Goal: Task Accomplishment & Management: Manage account settings

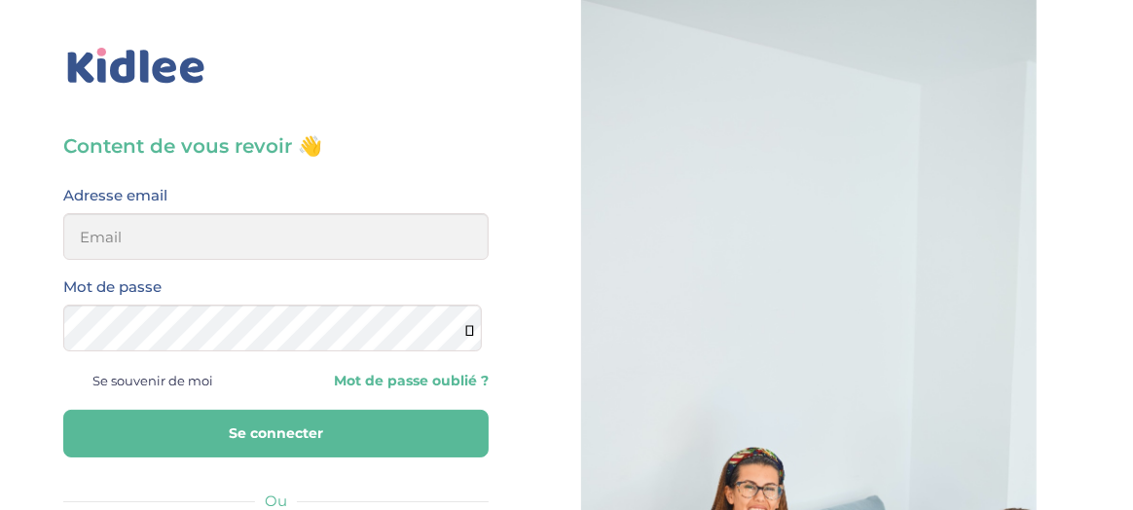
click at [268, 148] on h3 "Content de vous revoir 👋" at bounding box center [275, 145] width 425 height 27
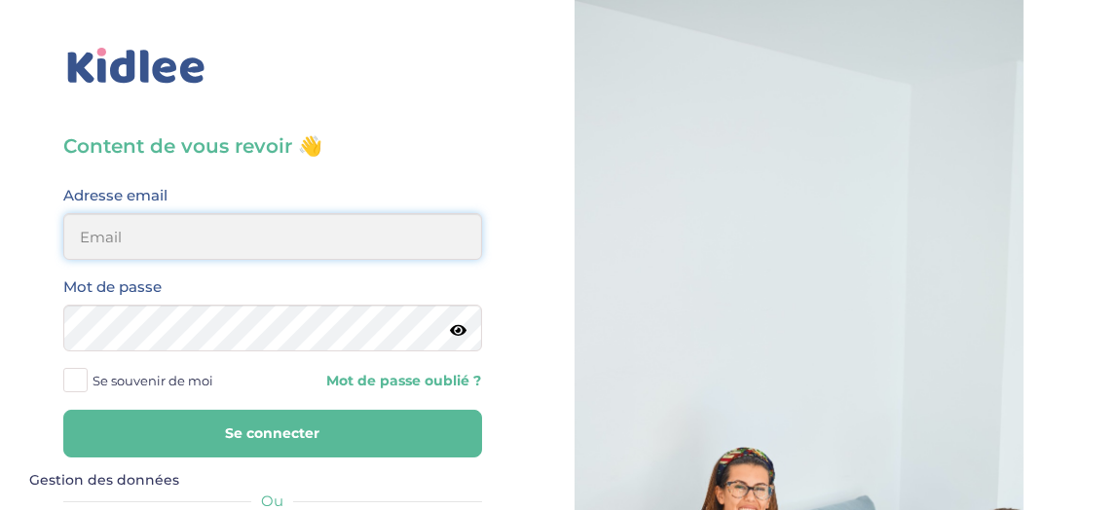
type input "lynoucha@yahoo.fr"
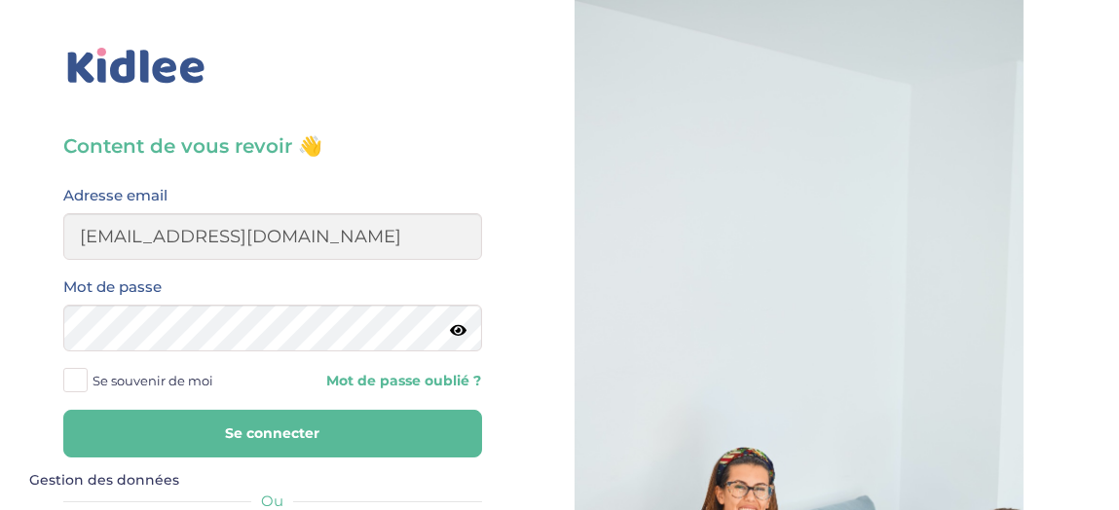
click at [240, 425] on button "Se connecter" at bounding box center [272, 434] width 419 height 48
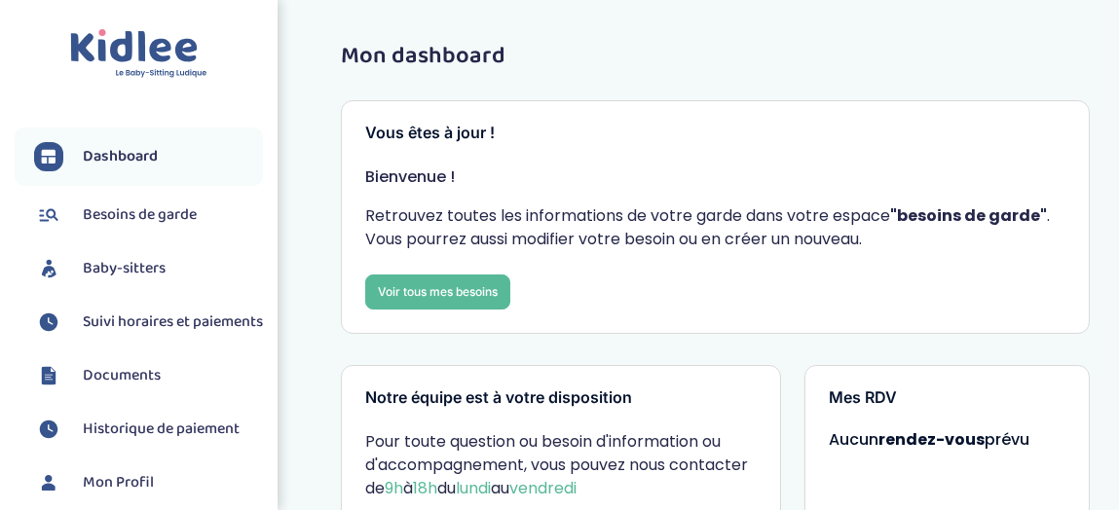
click at [143, 265] on span "Baby-sitters" at bounding box center [124, 268] width 83 height 23
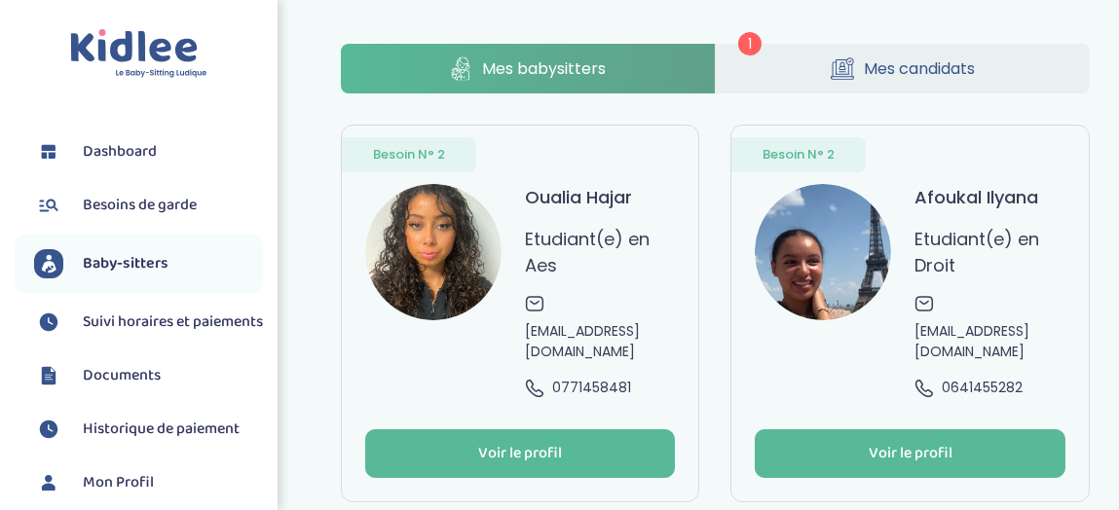
click at [887, 73] on span "Mes candidats" at bounding box center [919, 68] width 111 height 24
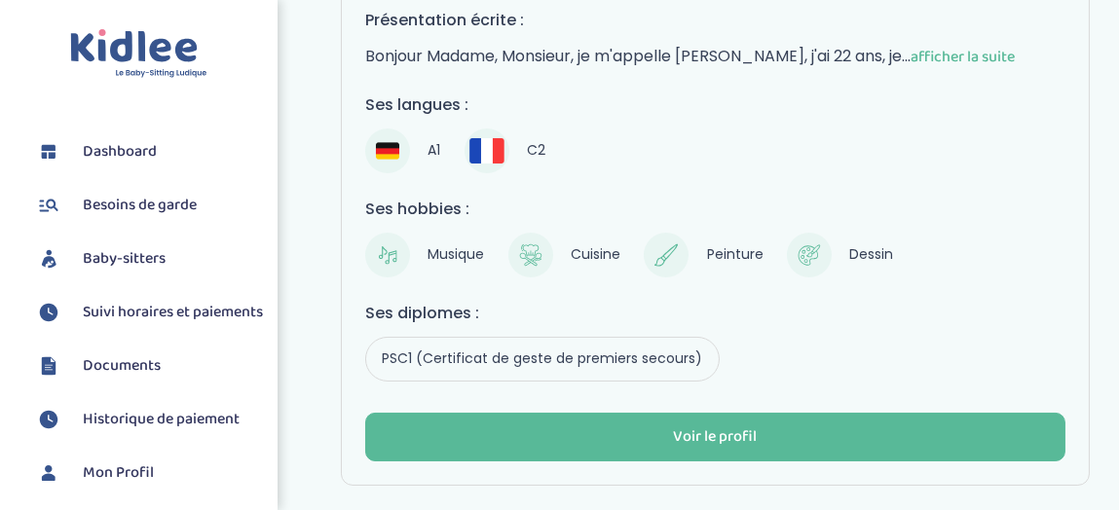
scroll to position [432, 0]
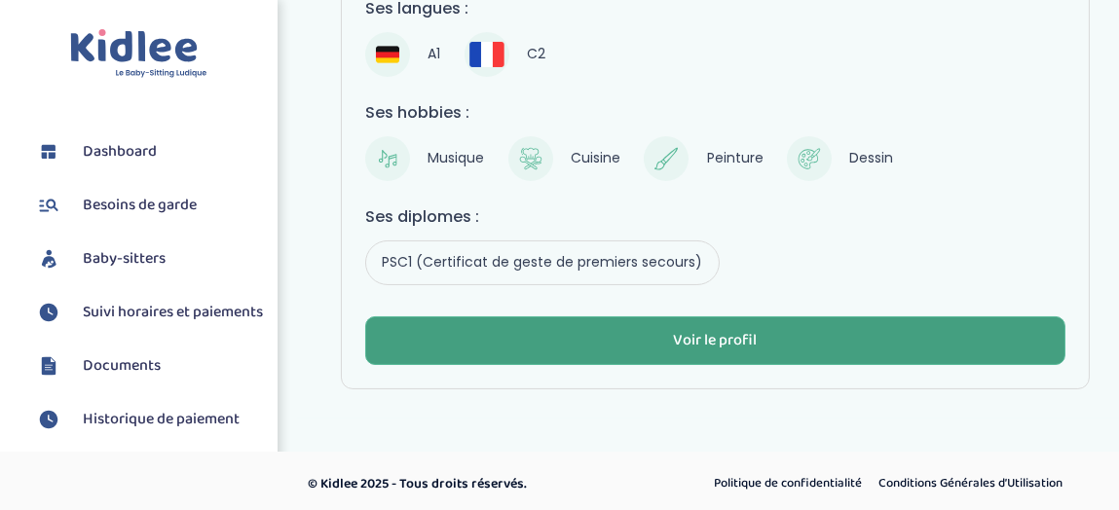
click at [763, 333] on button "Voir le profil" at bounding box center [715, 340] width 700 height 49
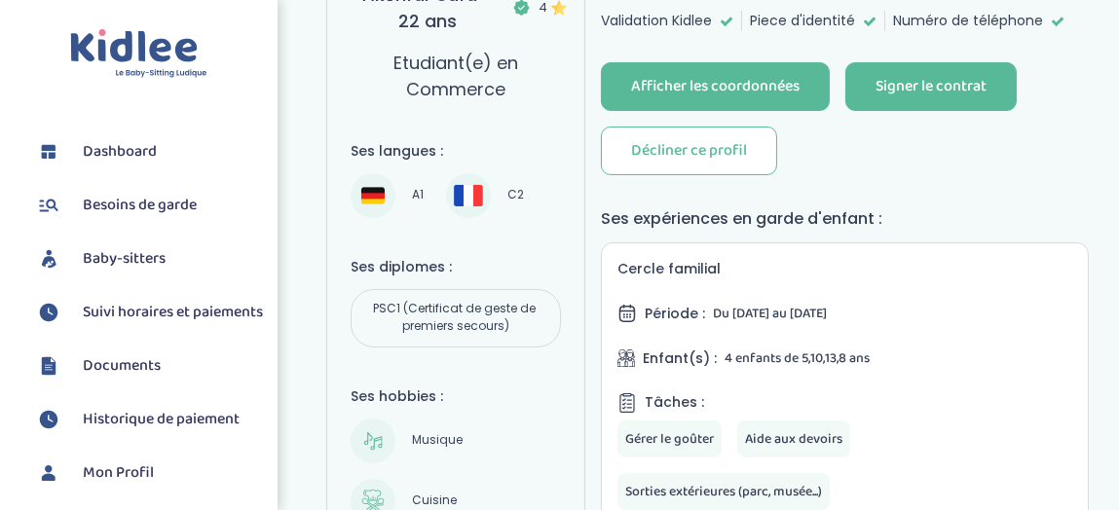
scroll to position [403, 0]
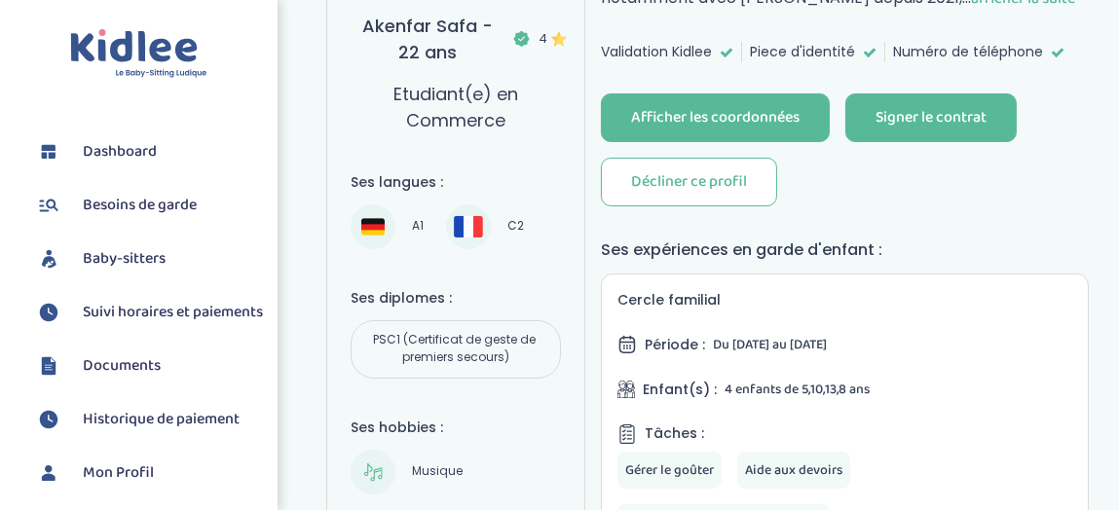
click at [146, 147] on span "Dashboard" at bounding box center [120, 151] width 74 height 23
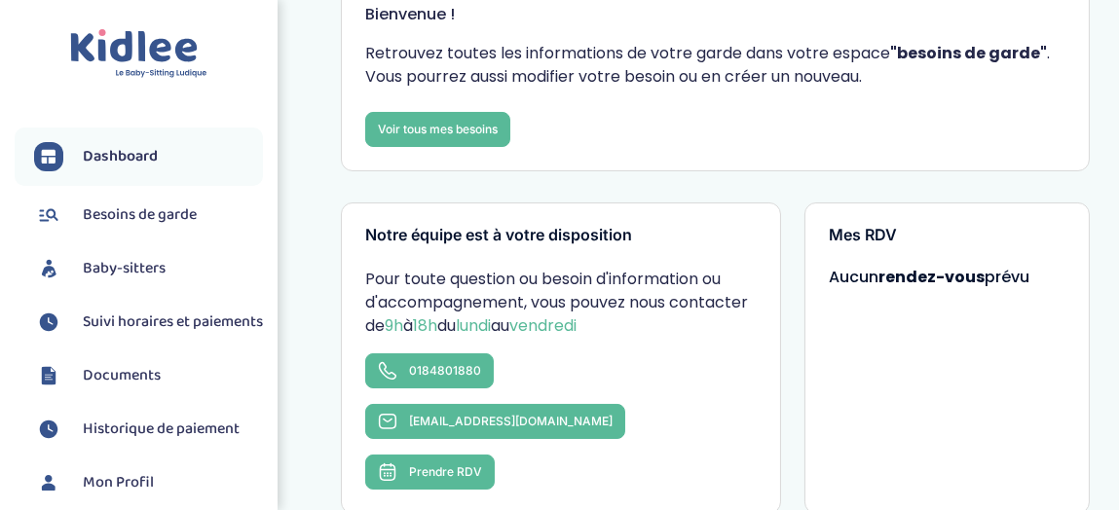
scroll to position [91, 0]
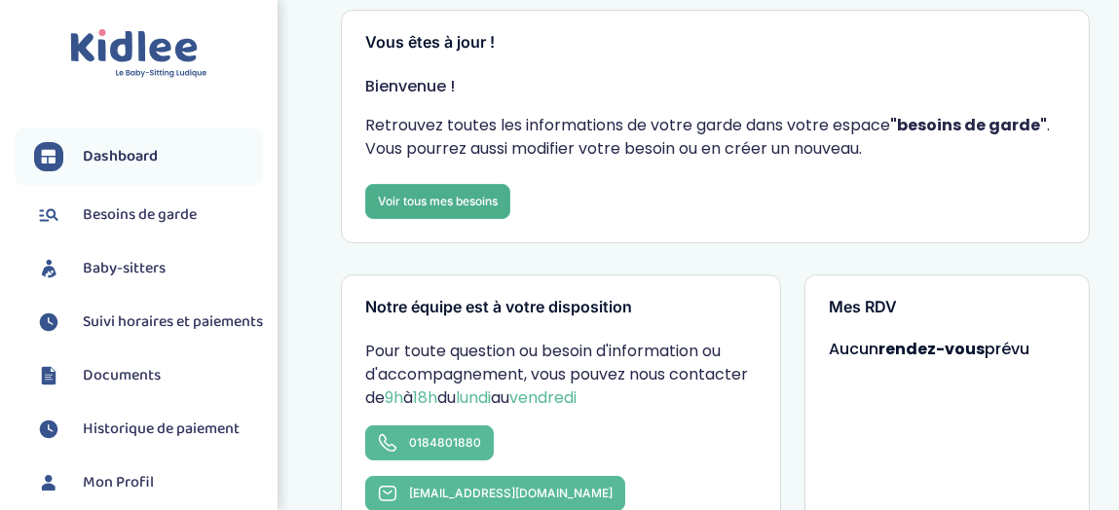
click at [488, 201] on link "Voir tous mes besoins" at bounding box center [437, 201] width 145 height 35
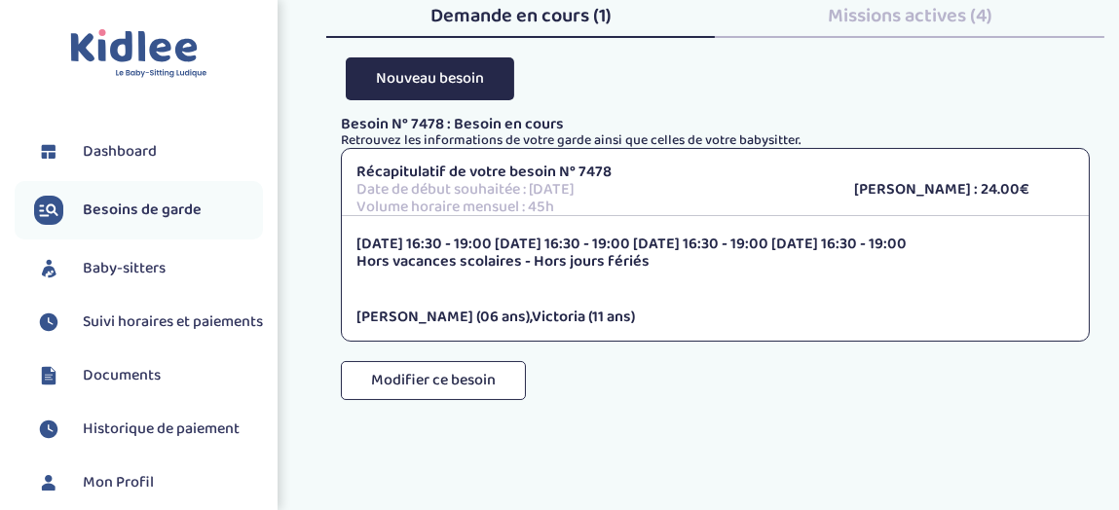
scroll to position [115, 0]
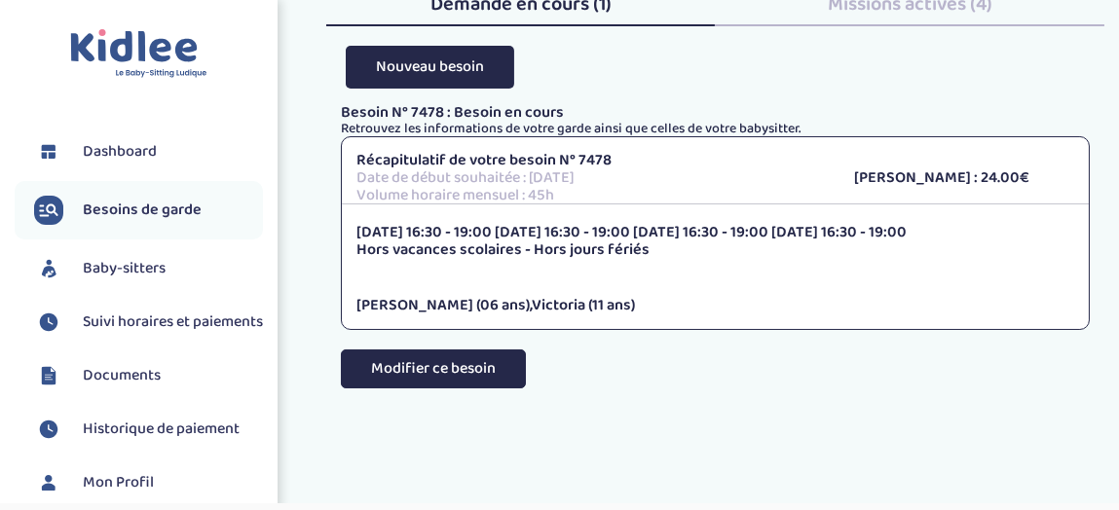
click at [456, 362] on button "Modifier ce besoin" at bounding box center [433, 369] width 185 height 39
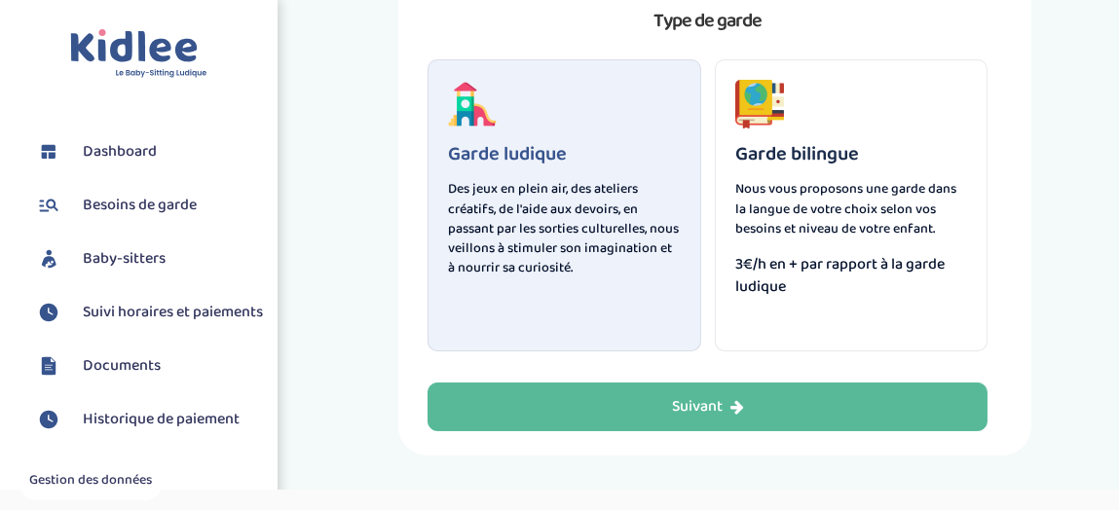
scroll to position [162, 0]
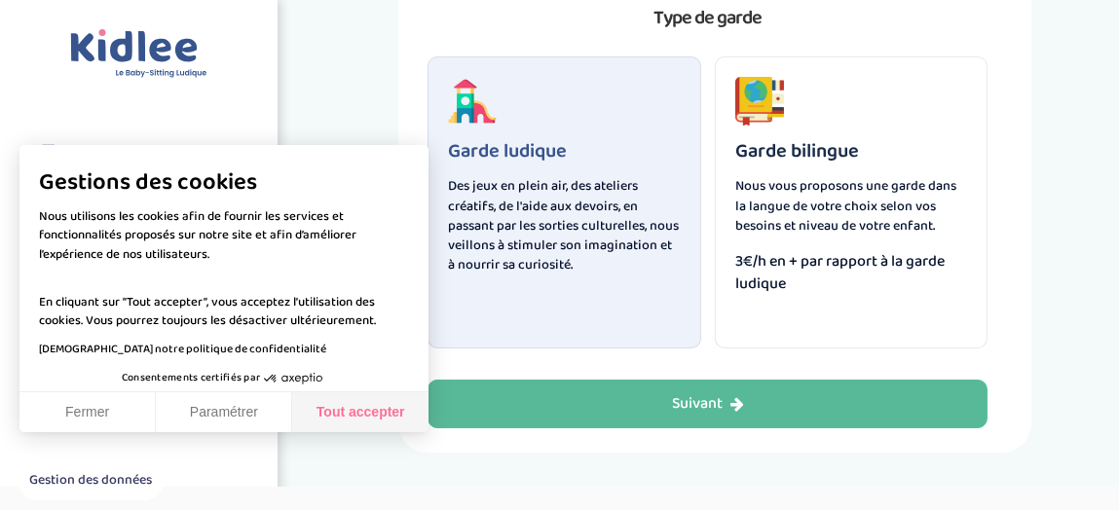
click at [347, 405] on button "Tout accepter" at bounding box center [360, 412] width 136 height 41
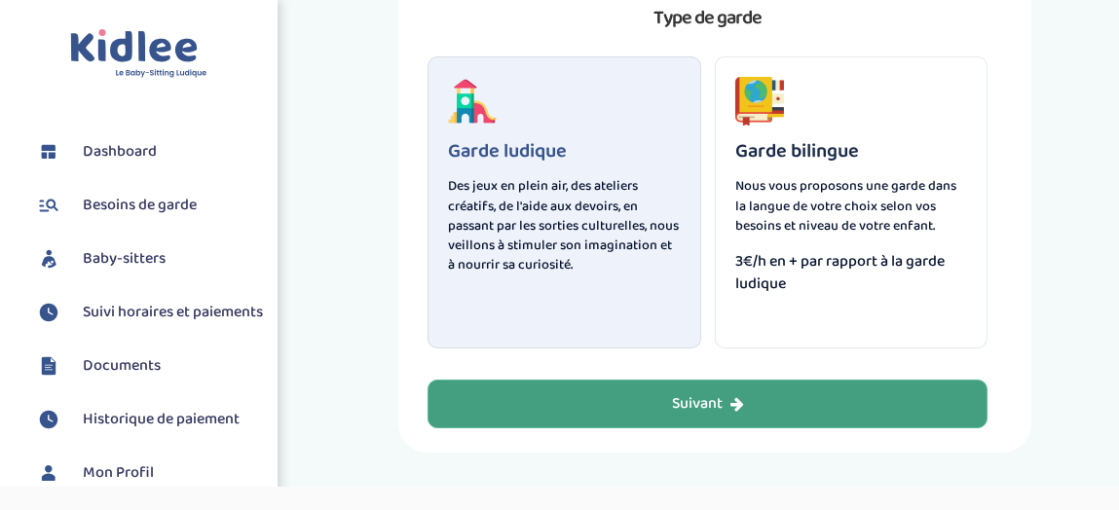
click at [627, 390] on button "Suivant" at bounding box center [707, 404] width 560 height 49
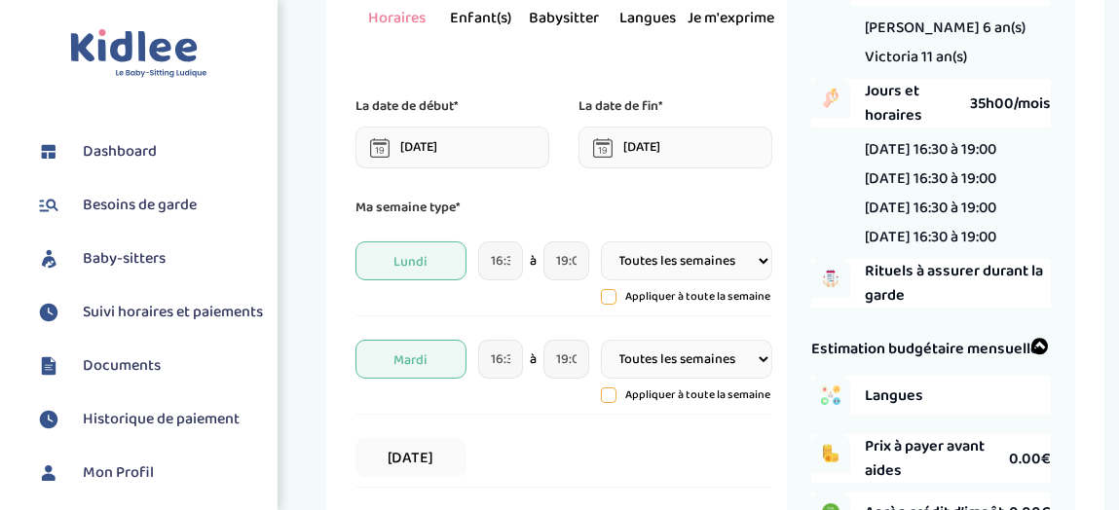
scroll to position [166, 0]
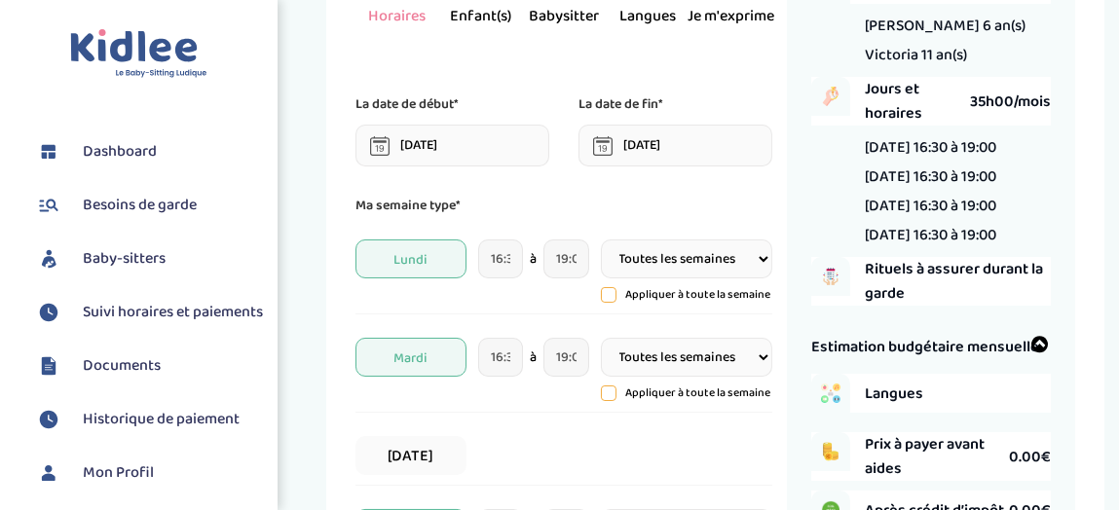
click at [400, 141] on input "01-09-2025" at bounding box center [452, 146] width 194 height 42
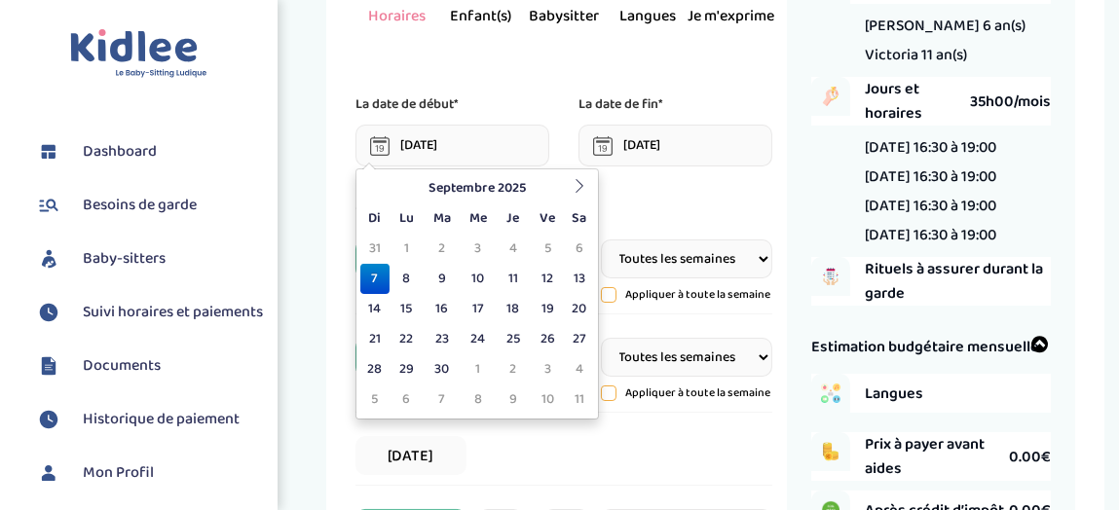
click at [377, 265] on td "7" at bounding box center [374, 279] width 29 height 30
type input "07-09-2025"
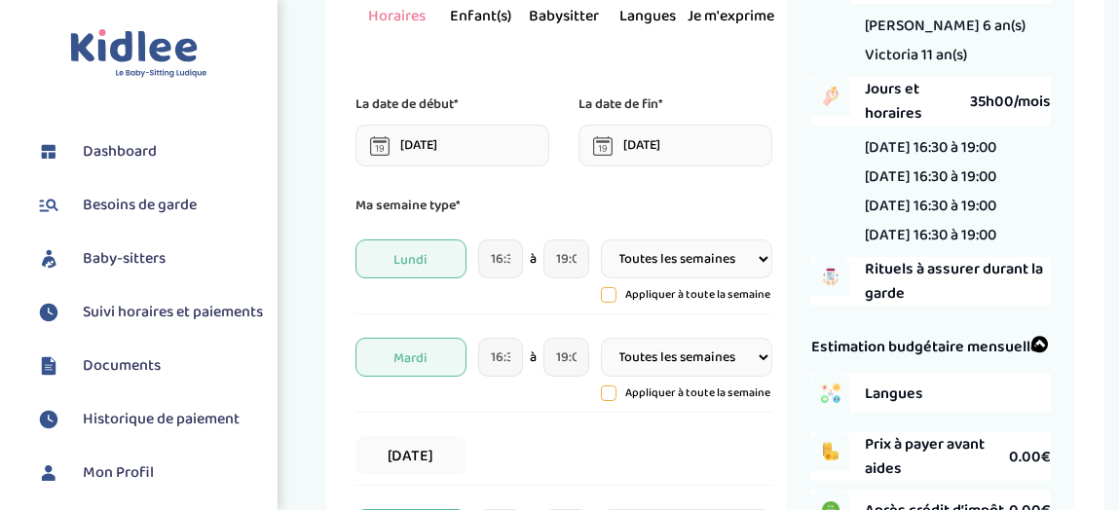
click at [668, 140] on input "30-09-2025" at bounding box center [675, 146] width 194 height 42
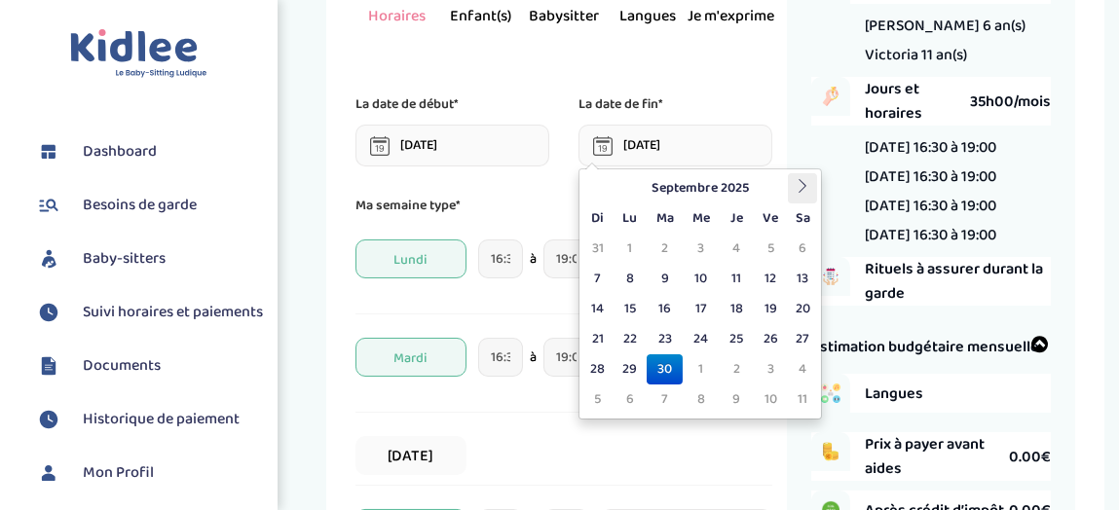
click at [808, 181] on icon at bounding box center [802, 186] width 14 height 14
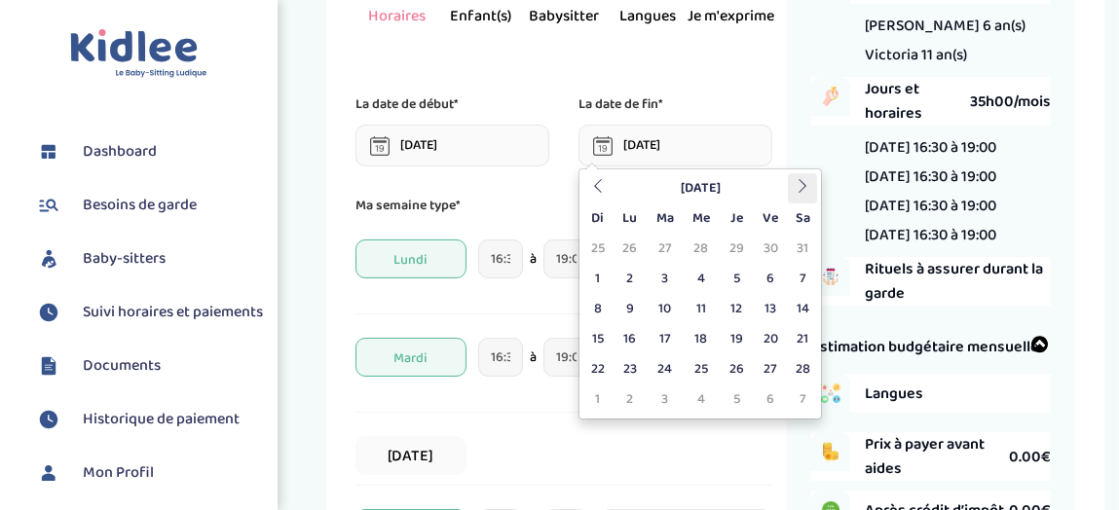
click at [808, 181] on icon at bounding box center [802, 186] width 14 height 14
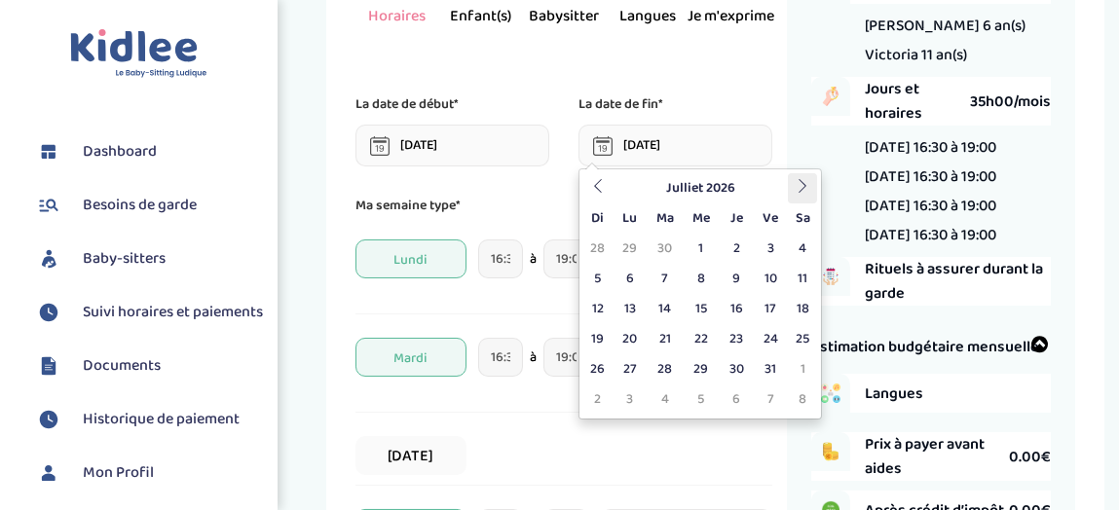
click at [808, 181] on icon at bounding box center [802, 186] width 14 height 14
click at [597, 184] on icon at bounding box center [598, 186] width 14 height 14
click at [775, 241] on td "3" at bounding box center [771, 249] width 34 height 30
type input "03-07-2026"
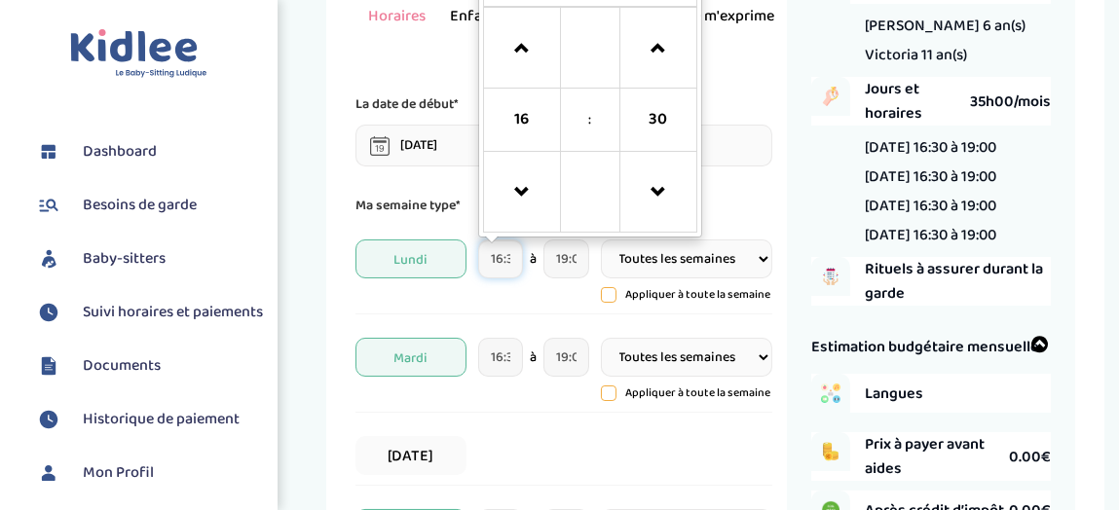
click at [510, 264] on input "16:30" at bounding box center [500, 259] width 45 height 39
click at [529, 53] on span at bounding box center [522, 48] width 53 height 53
click at [516, 200] on span at bounding box center [522, 192] width 53 height 53
type input "15:30"
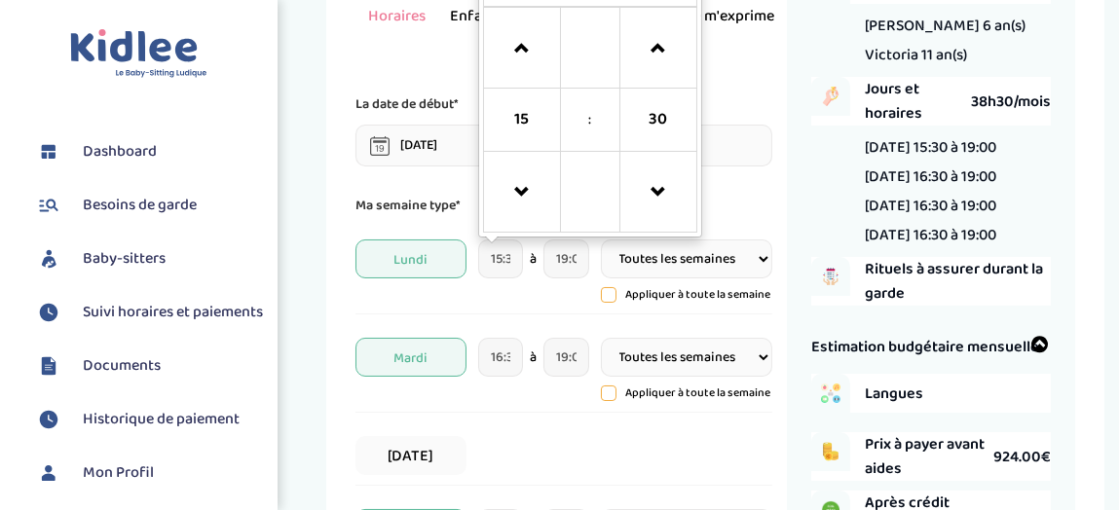
click at [755, 201] on p "Ma semaine type*" at bounding box center [563, 205] width 417 height 21
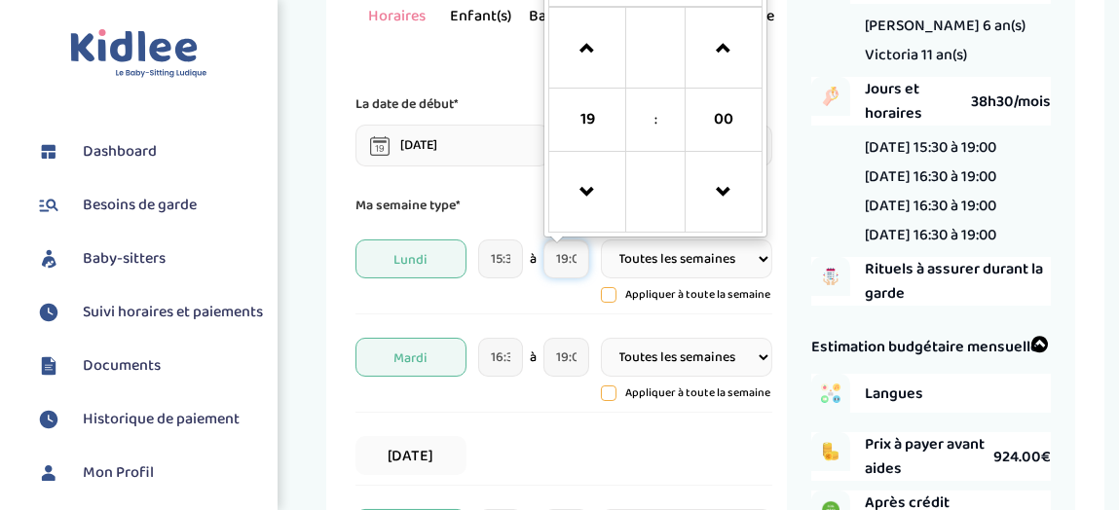
click at [573, 256] on input "19:00" at bounding box center [565, 259] width 45 height 39
click at [589, 44] on span at bounding box center [587, 48] width 53 height 53
click at [597, 186] on span at bounding box center [587, 192] width 53 height 53
type input "18:00"
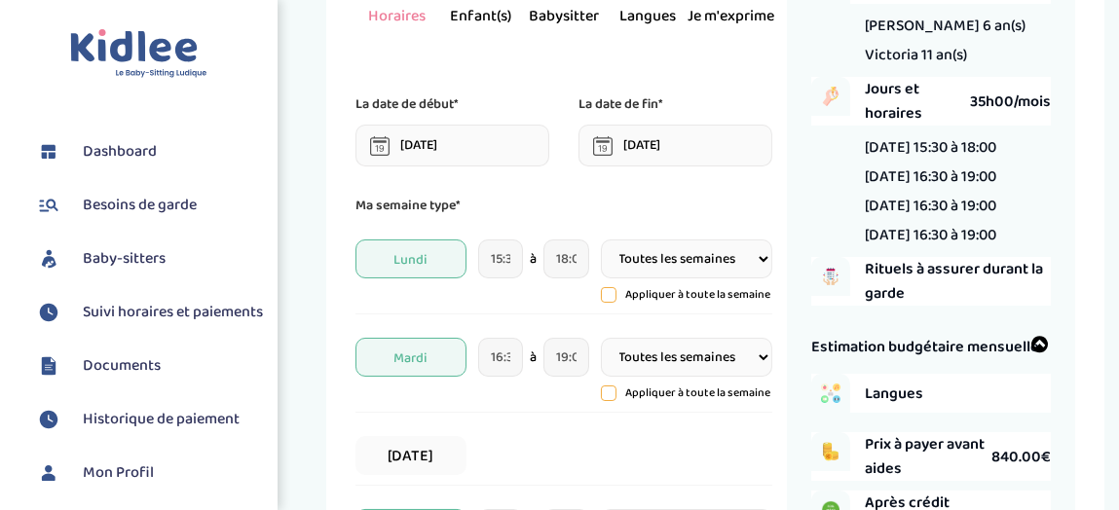
click at [573, 299] on div "Lundi 15:30 à 18:00 Toutes les semaines Toutes les 2 semaines Tous les mois App…" at bounding box center [563, 272] width 417 height 85
click at [763, 265] on select "Toutes les semaines Toutes les 2 semaines Tous les mois" at bounding box center [687, 259] width 172 height 39
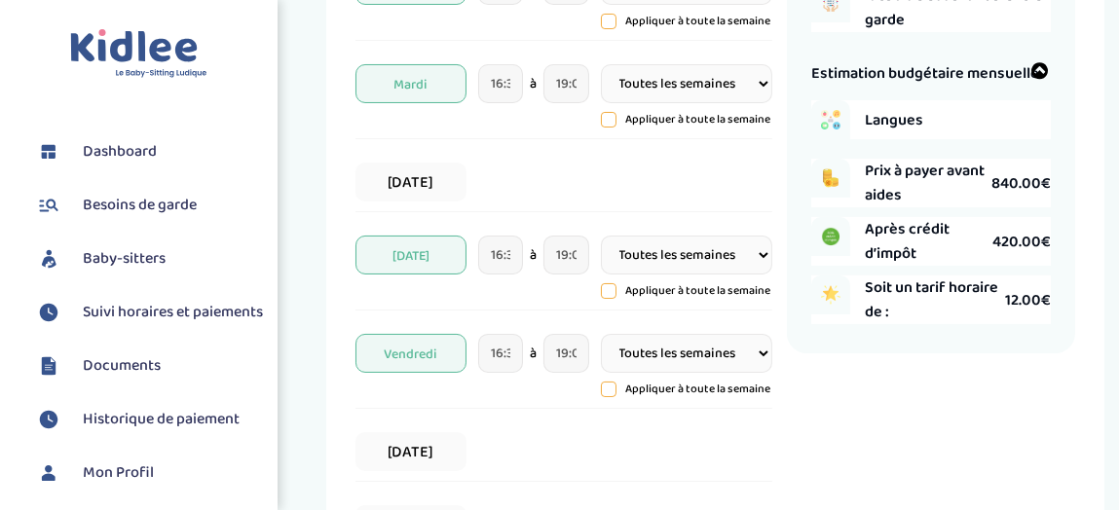
scroll to position [446, 0]
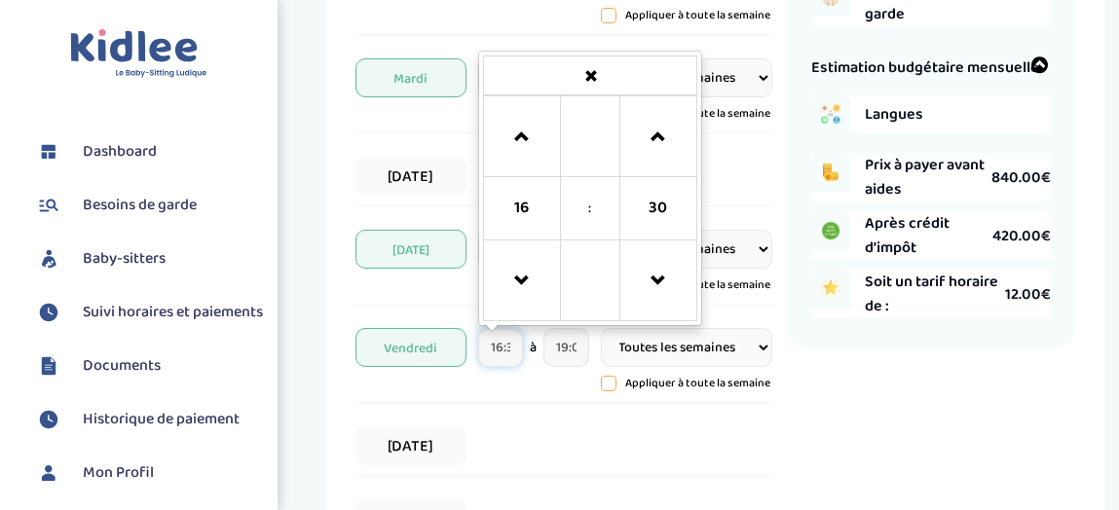
click at [495, 350] on input "16:30" at bounding box center [500, 347] width 45 height 39
click at [524, 141] on span at bounding box center [522, 137] width 53 height 53
click at [521, 272] on span at bounding box center [522, 281] width 53 height 53
type input "15:30"
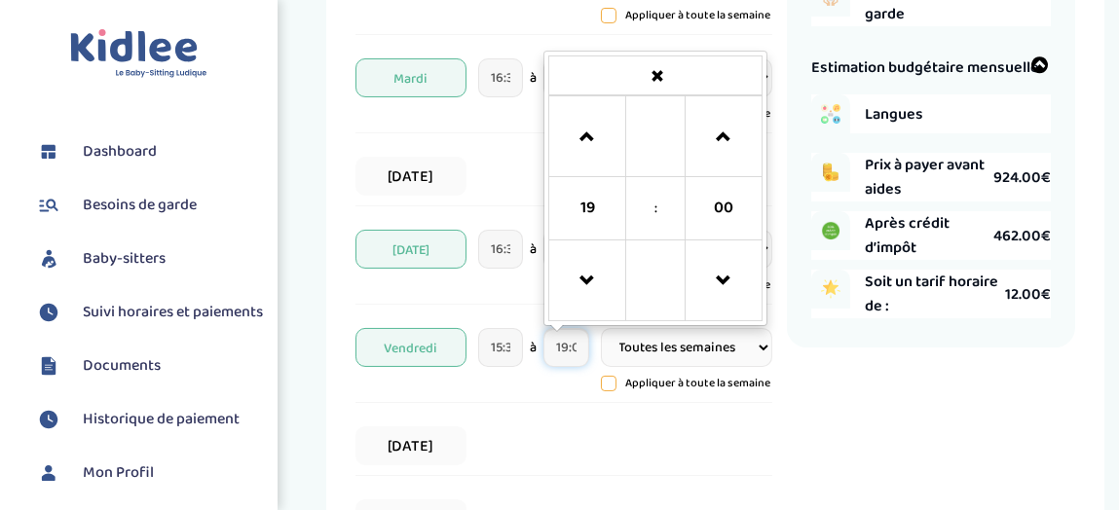
click at [569, 350] on input "19:00" at bounding box center [565, 347] width 45 height 39
click at [583, 286] on span at bounding box center [587, 281] width 53 height 53
type input "18:00"
click at [824, 427] on div "Récapitulatif de votre demande Enfants 2 Harry 6 an(s) Victoria 11 an(s) Jours …" at bounding box center [931, 175] width 288 height 1097
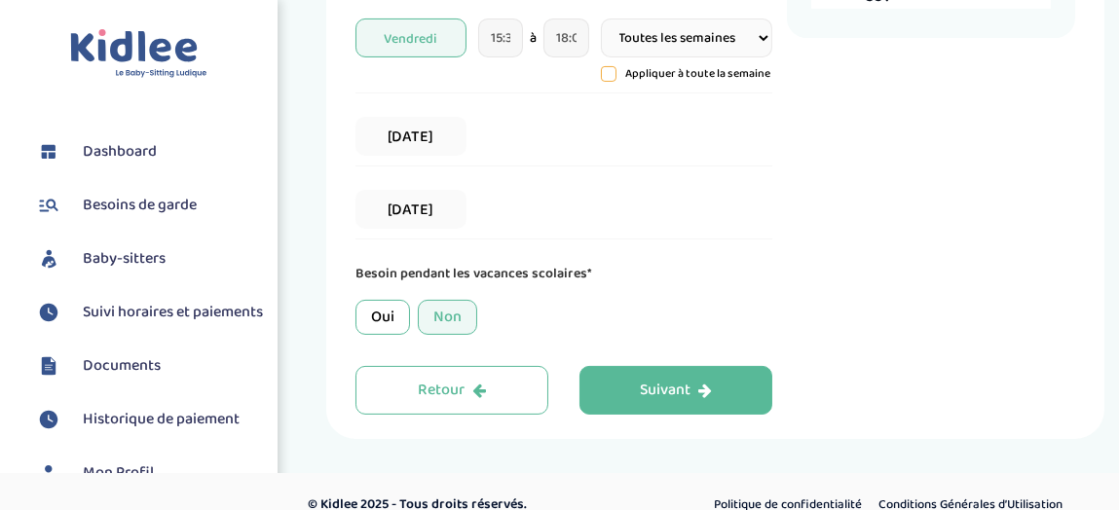
scroll to position [757, 0]
click at [438, 315] on div "Non" at bounding box center [447, 315] width 59 height 35
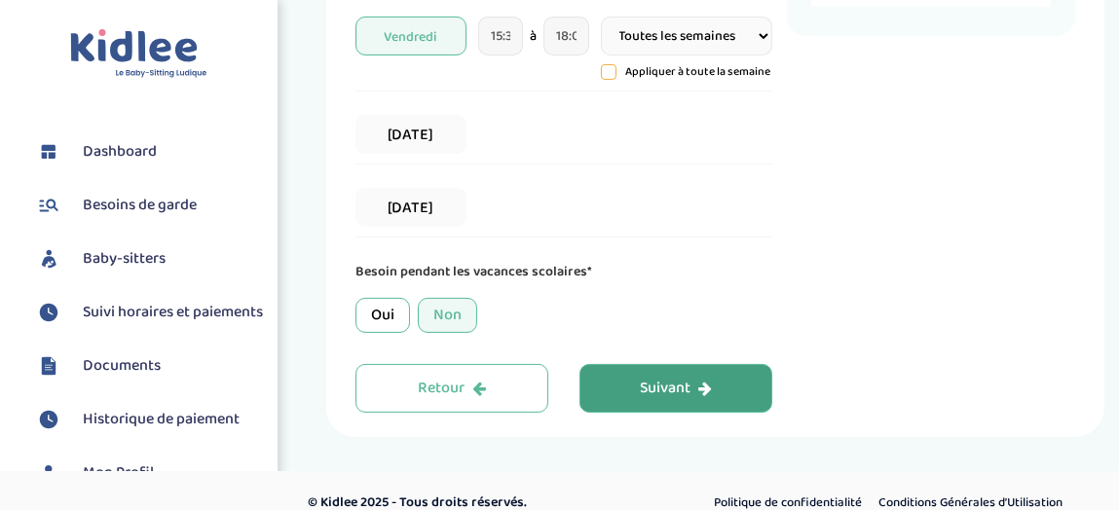
click at [667, 378] on div "Suivant" at bounding box center [676, 389] width 72 height 22
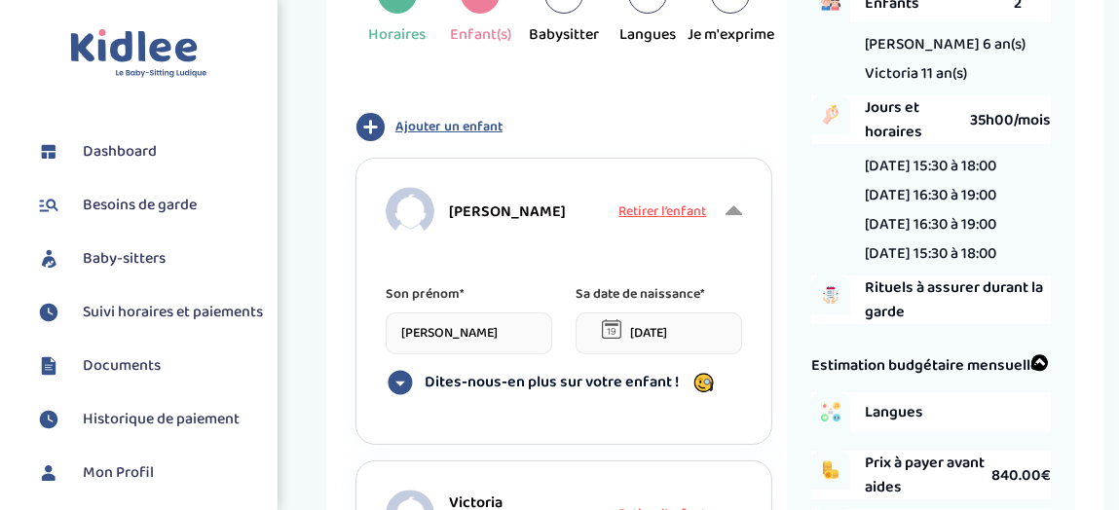
scroll to position [0, 0]
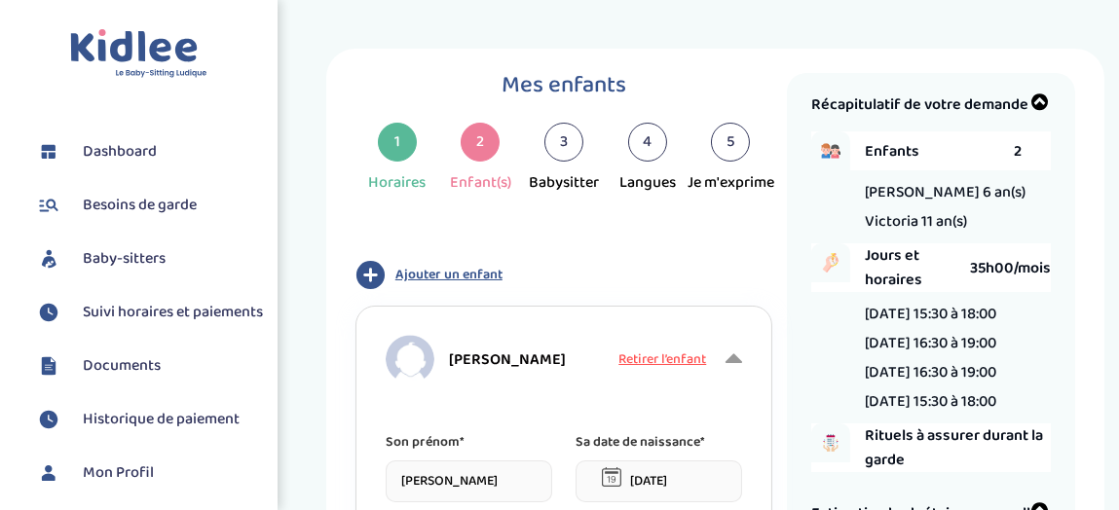
click at [568, 146] on div "3" at bounding box center [563, 142] width 39 height 39
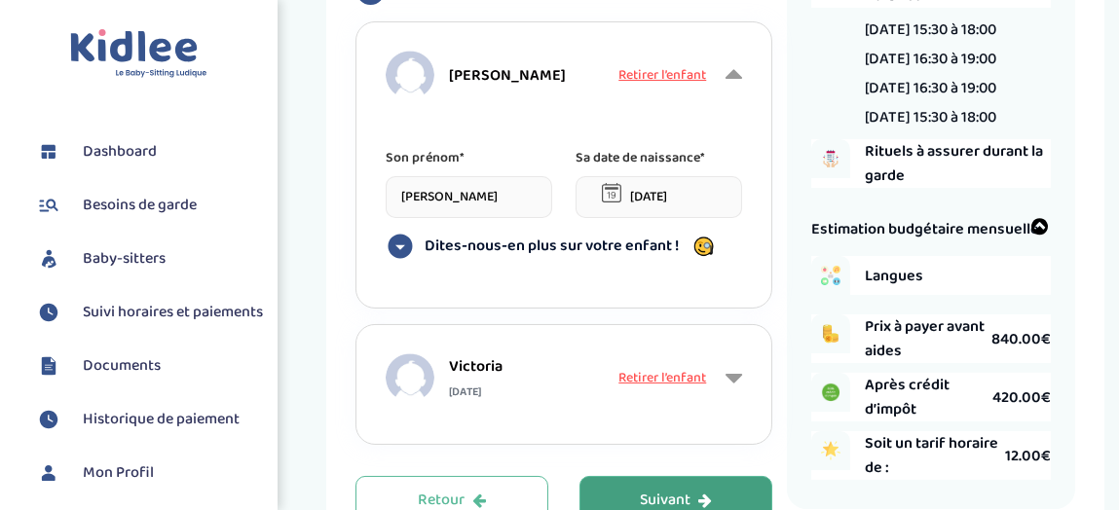
scroll to position [419, 0]
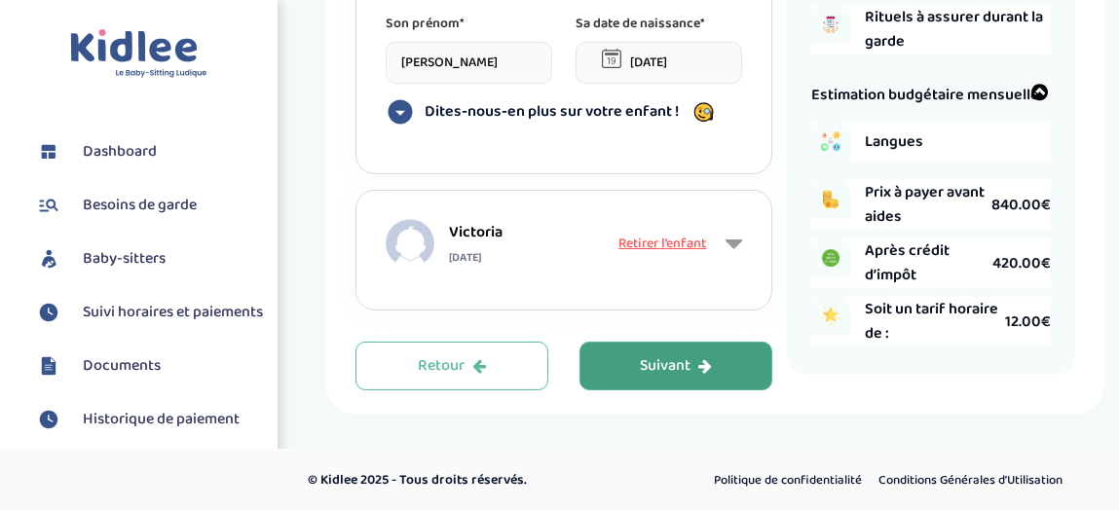
click at [138, 203] on span "Besoins de garde" at bounding box center [140, 205] width 114 height 23
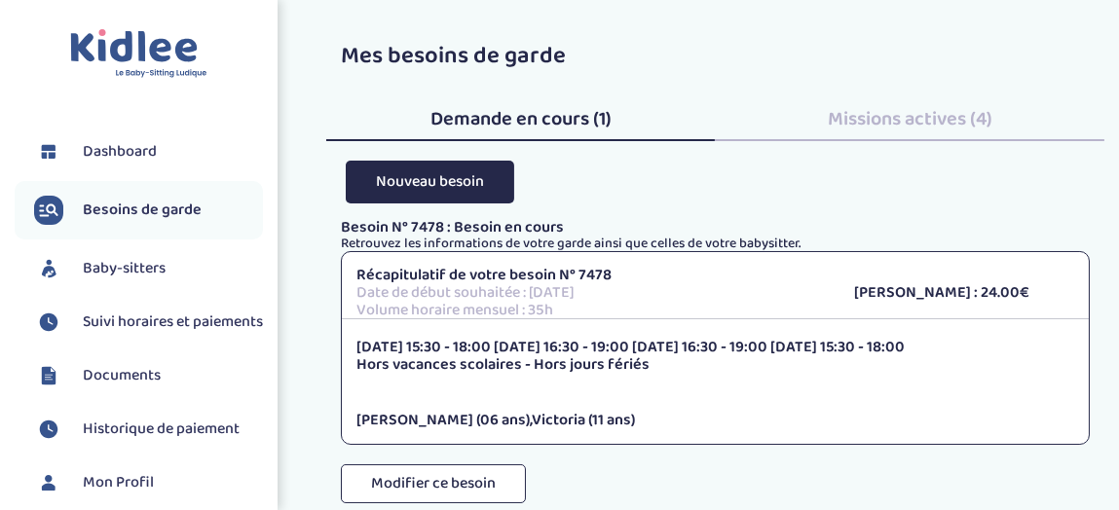
click at [941, 130] on span "Missions actives (4)" at bounding box center [910, 118] width 165 height 31
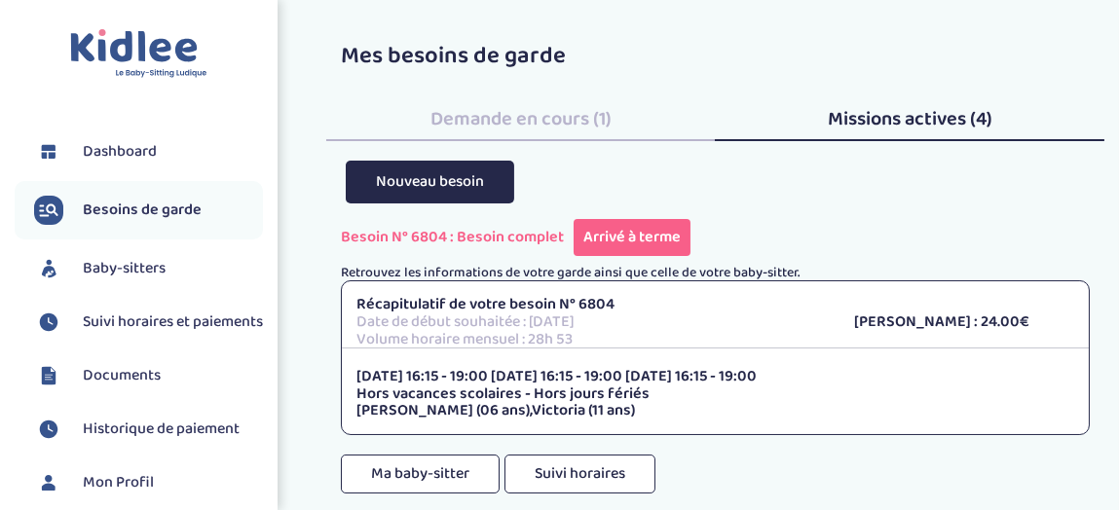
click at [525, 124] on span "Demande en cours (1)" at bounding box center [520, 118] width 181 height 31
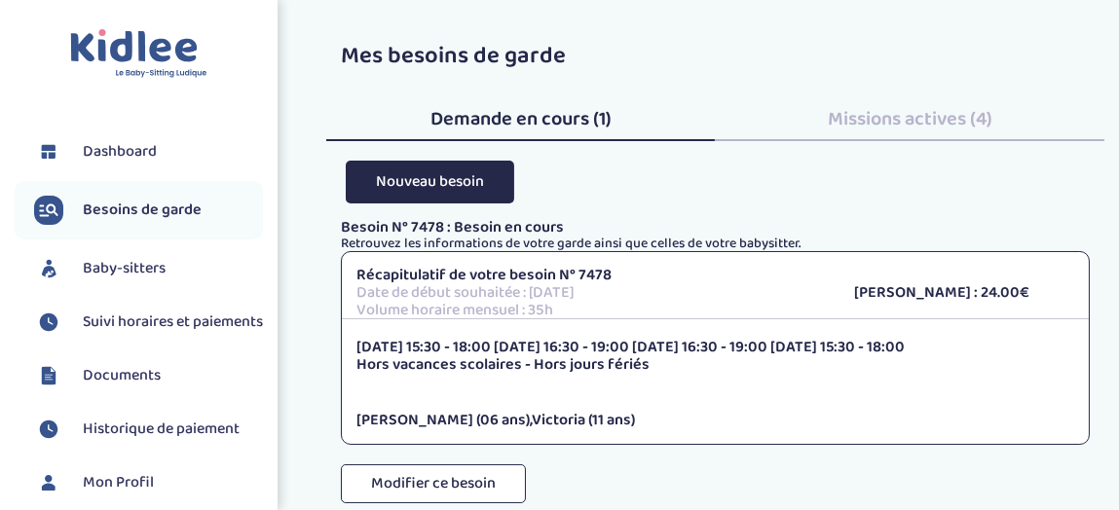
click at [148, 271] on span "Baby-sitters" at bounding box center [124, 268] width 83 height 23
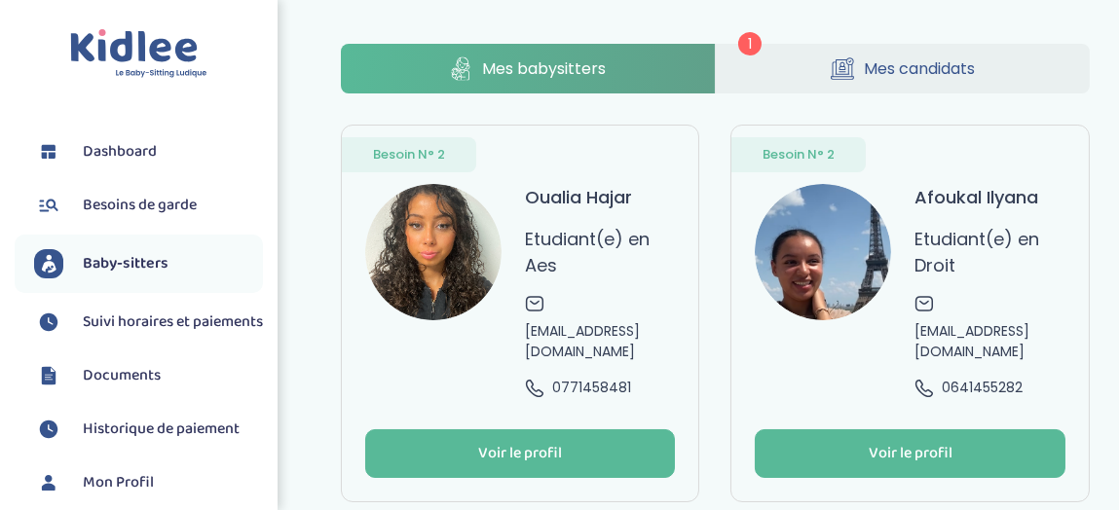
click at [979, 59] on link "Mes candidats" at bounding box center [903, 69] width 374 height 50
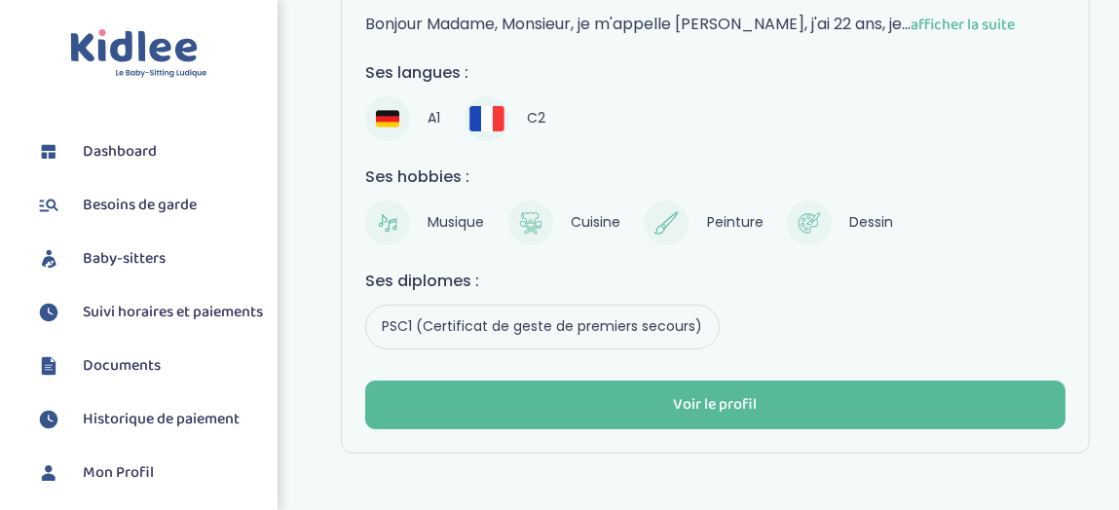
scroll to position [432, 0]
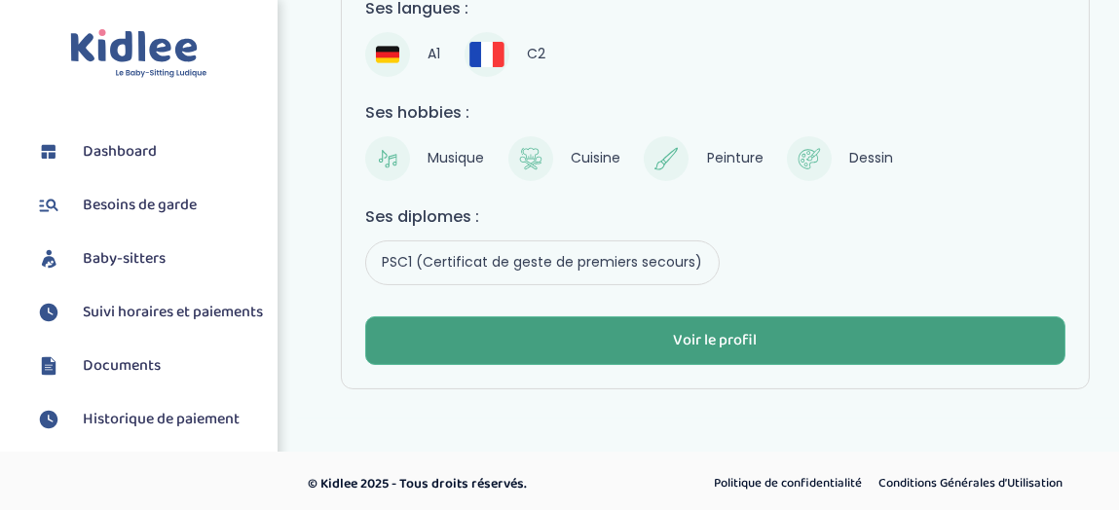
click at [756, 337] on div "Voir le profil" at bounding box center [715, 341] width 84 height 22
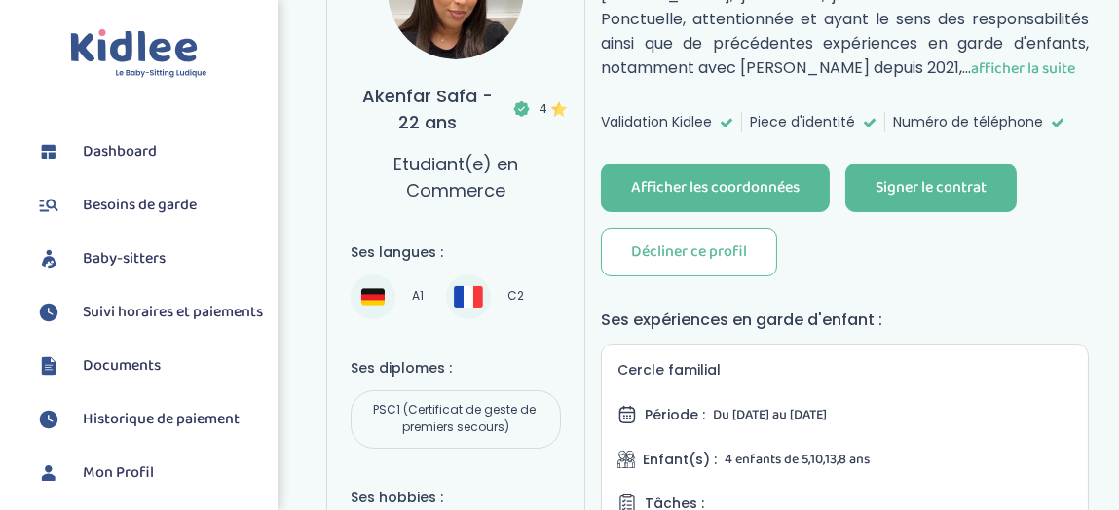
scroll to position [341, 0]
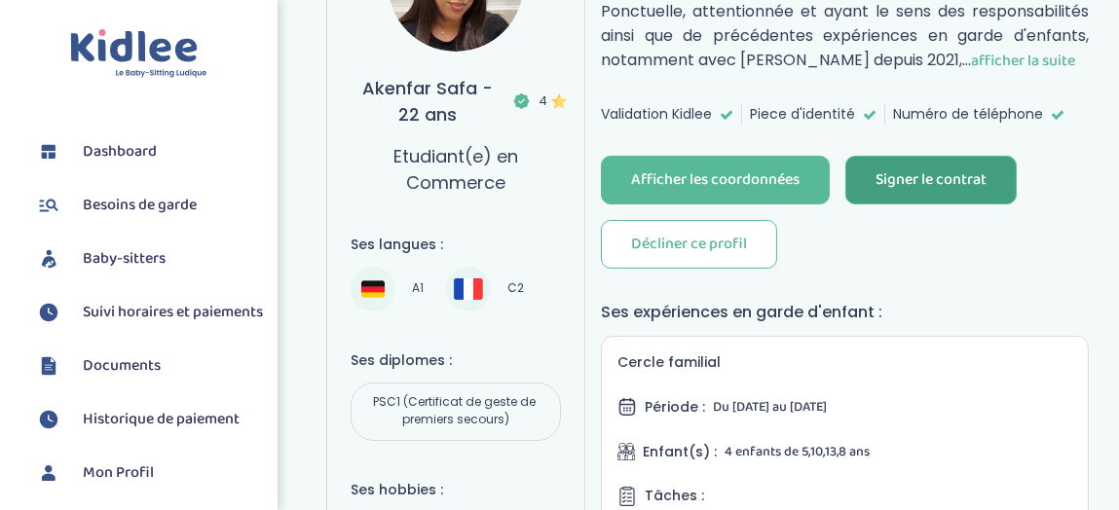
click at [922, 175] on div "Signer le contrat" at bounding box center [930, 180] width 111 height 22
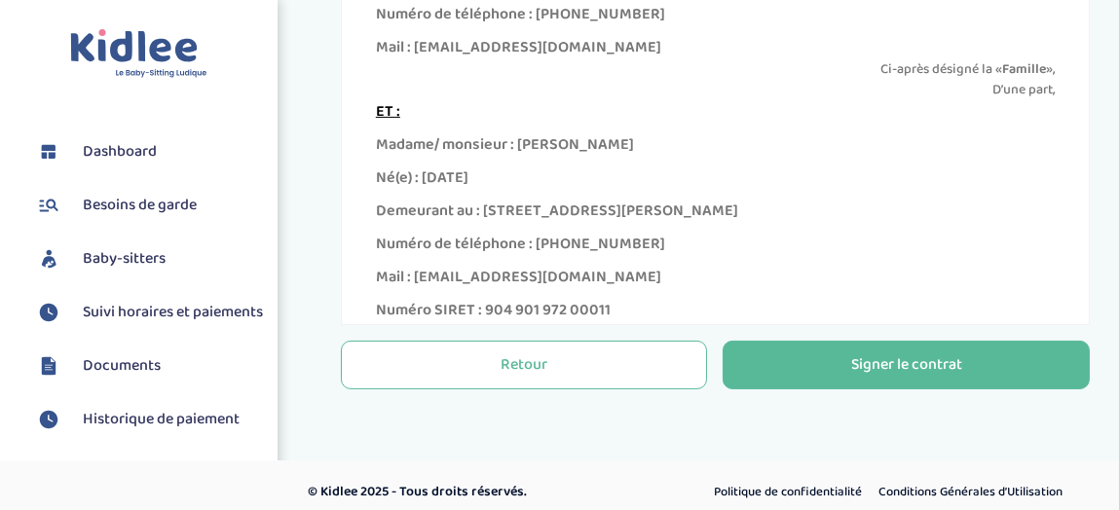
scroll to position [849, 0]
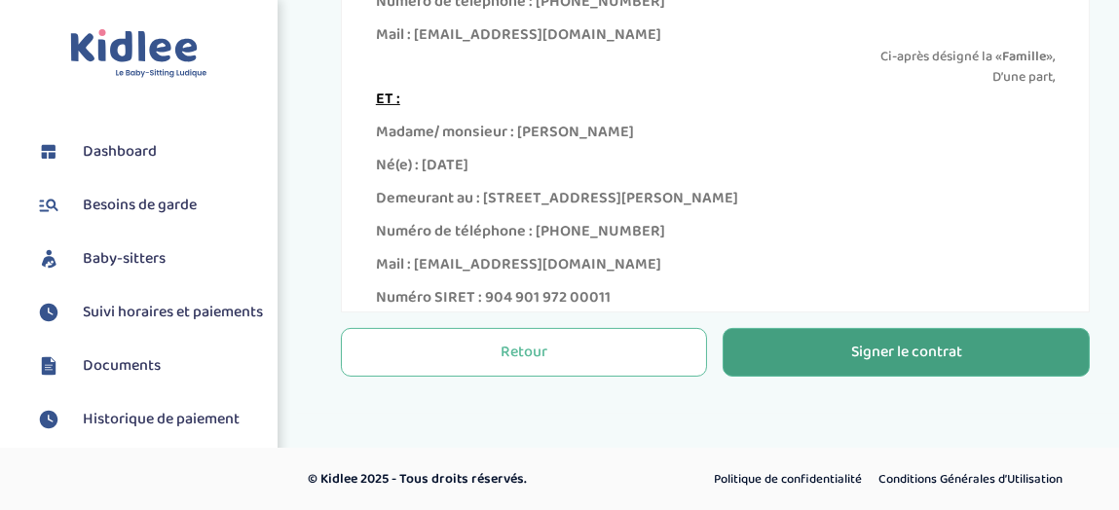
click at [969, 355] on button "Signer le contrat" at bounding box center [905, 352] width 367 height 49
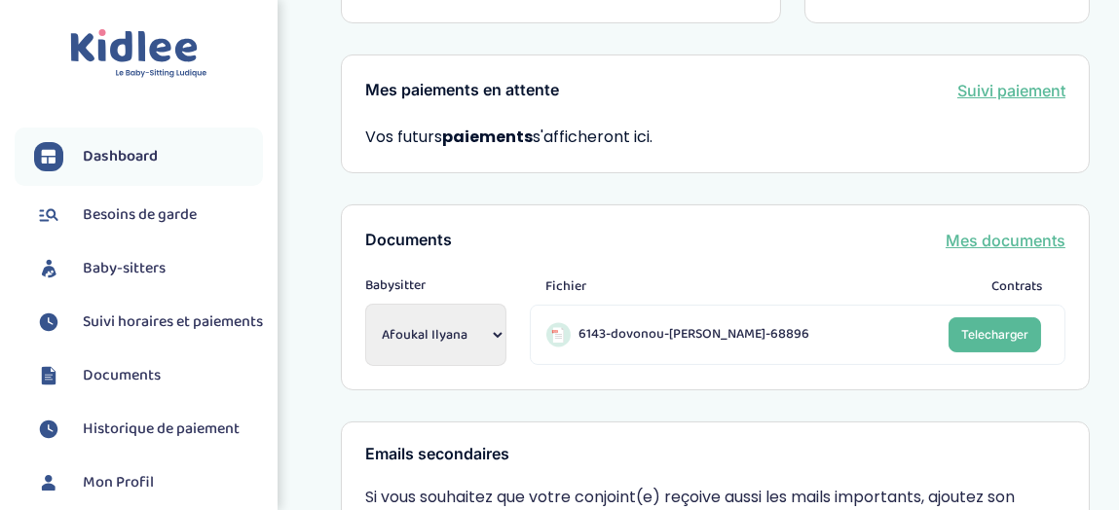
scroll to position [658, 0]
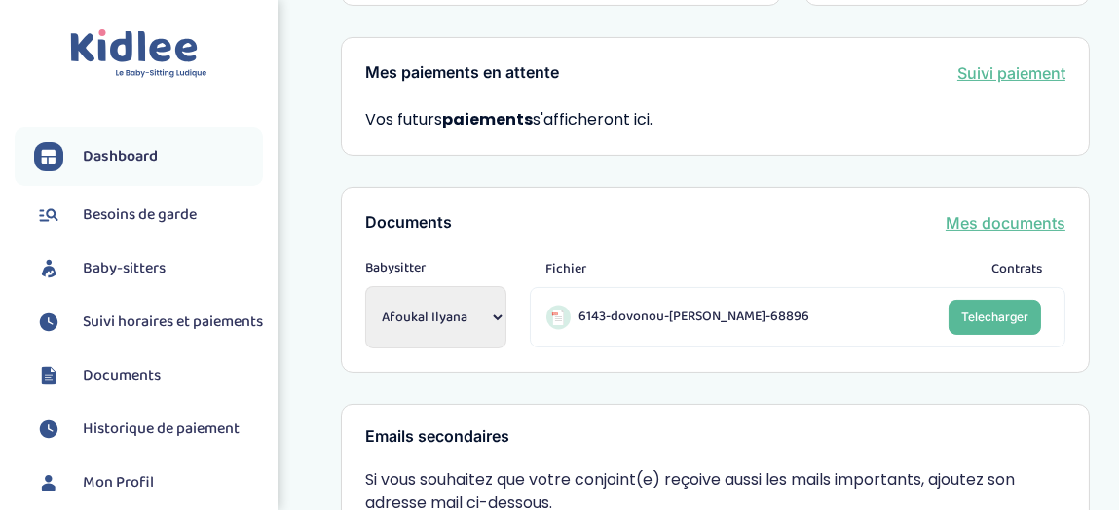
click at [503, 286] on select "Afoukal Ilyana Abderrahime [PERSON_NAME] [PERSON_NAME] Hajar" at bounding box center [435, 317] width 141 height 62
click at [638, 327] on div "Mon dashboard Contrat signé [PERSON_NAME], vous venez de finaliser la signature…" at bounding box center [715, 47] width 749 height 1323
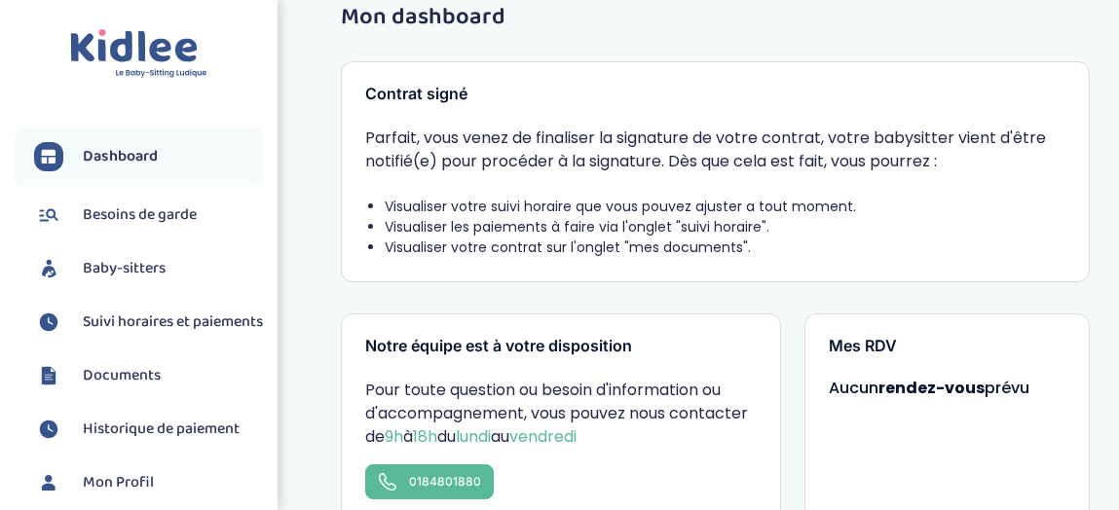
scroll to position [0, 0]
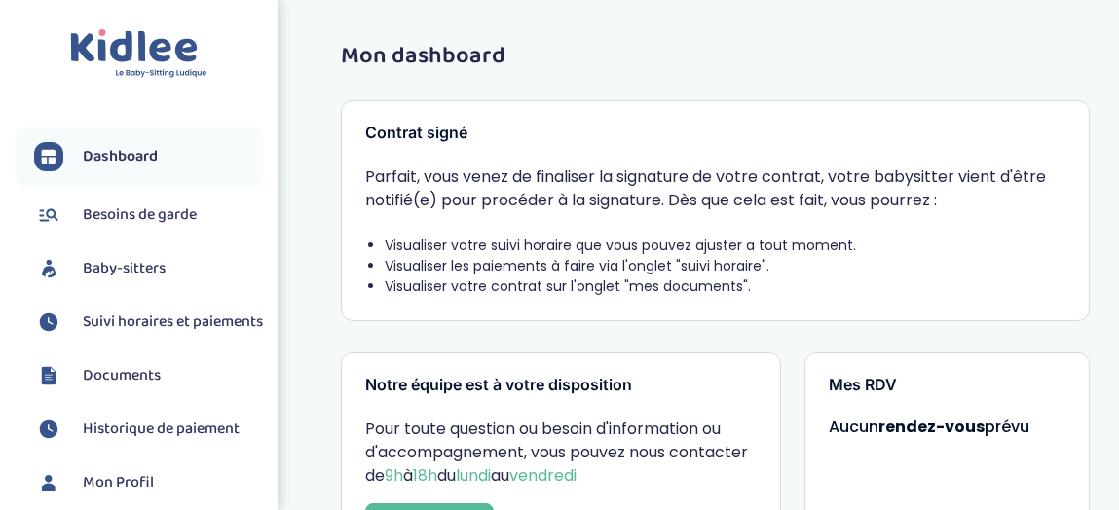
click at [143, 203] on span "Besoins de garde" at bounding box center [140, 214] width 114 height 23
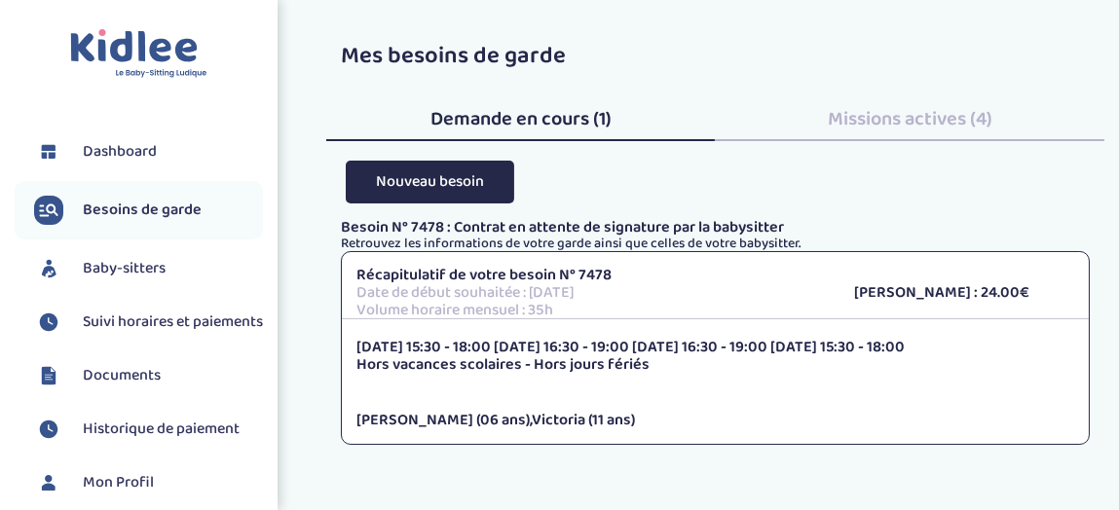
click at [140, 265] on span "Baby-sitters" at bounding box center [124, 268] width 83 height 23
click at [123, 320] on span "Suivi horaires et paiements" at bounding box center [173, 322] width 180 height 23
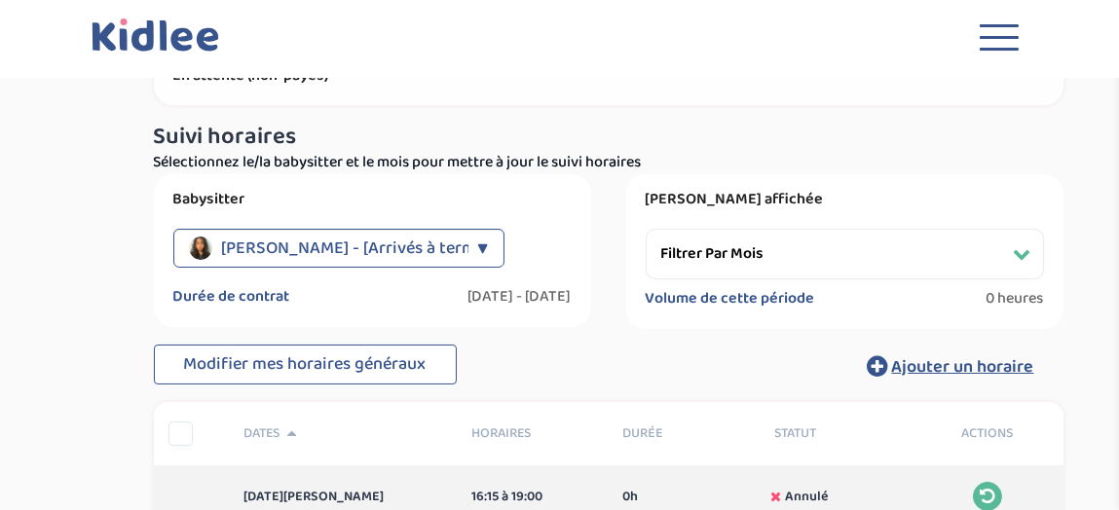
scroll to position [82, 0]
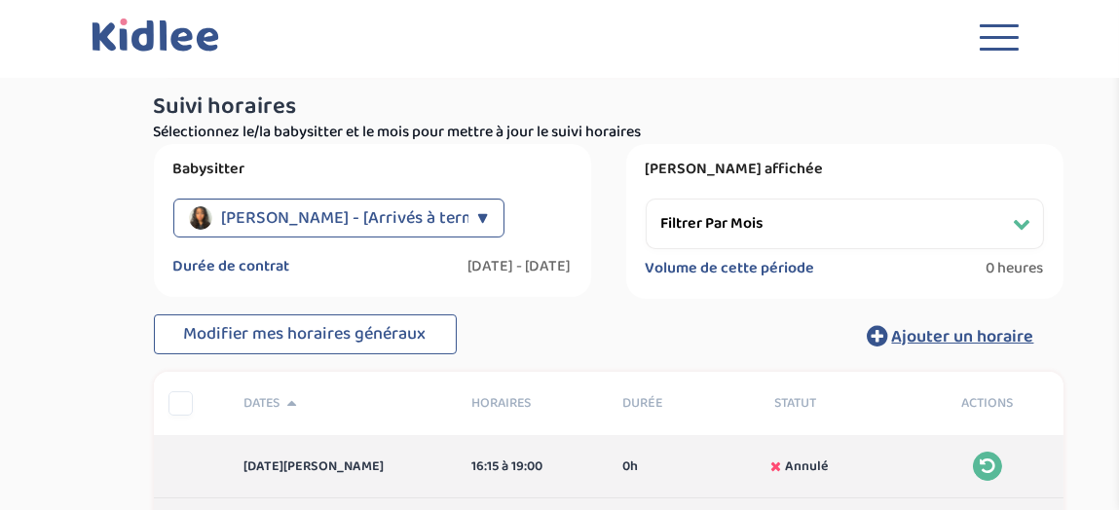
click at [486, 209] on div "▼" at bounding box center [483, 218] width 11 height 39
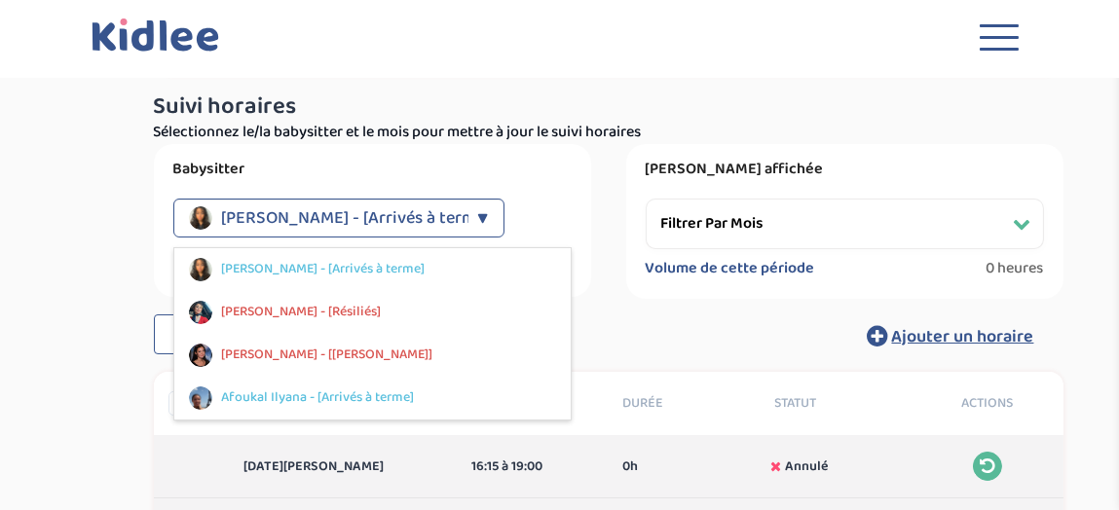
click at [544, 191] on div "Babysitter [PERSON_NAME] - [Arrivés à terme] ▼ [PERSON_NAME] - [[GEOGRAPHIC_DAT…" at bounding box center [372, 220] width 437 height 153
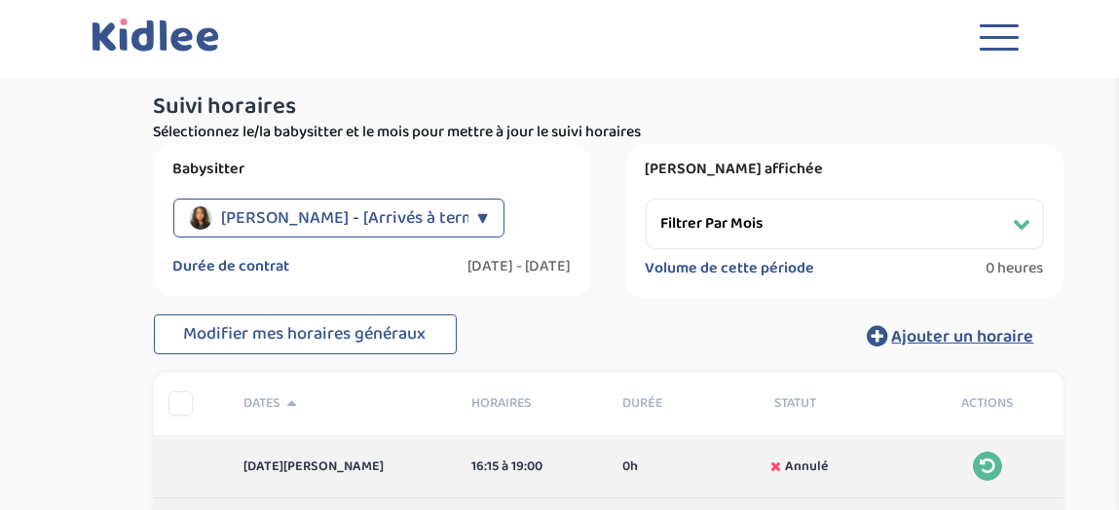
click at [860, 228] on select "Filtrer par mois [DATE] [DATE] [DATE] [DATE] [DATE] [DATE] [DATE]" at bounding box center [844, 224] width 398 height 51
click at [645, 199] on select "Filtrer par mois [DATE] [DATE] [DATE] [DATE] [DATE] [DATE] [DATE]" at bounding box center [844, 224] width 398 height 51
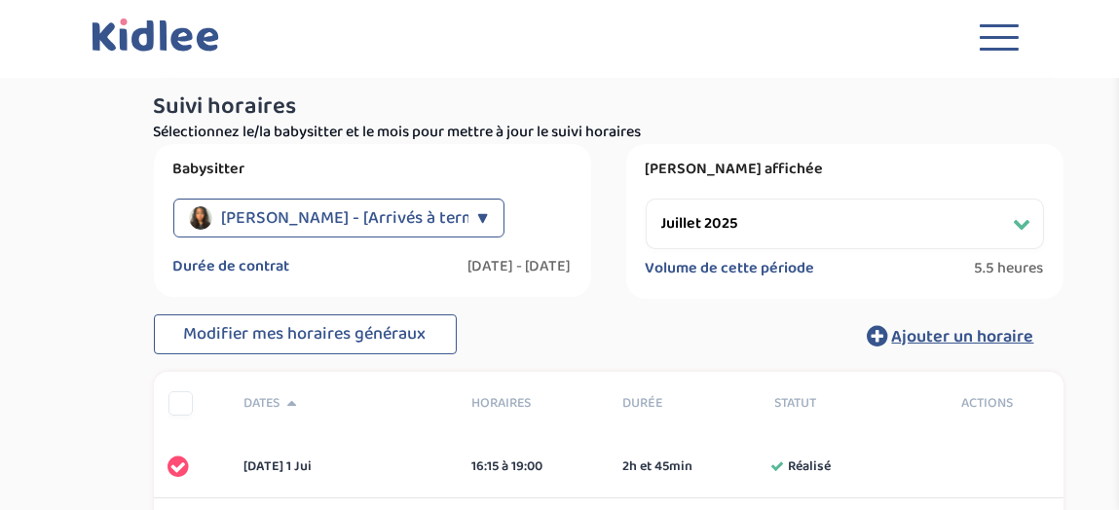
click at [1054, 195] on div "Période affichée Filtrer par mois [DATE] [DATE] [DATE] [DATE] [DATE] [DATE] [DA…" at bounding box center [844, 221] width 437 height 155
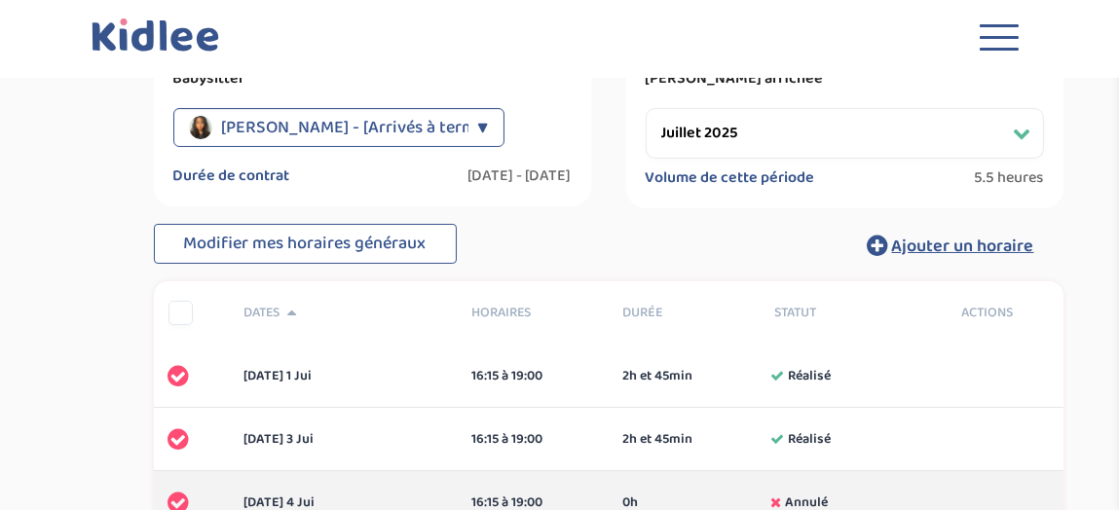
scroll to position [174, 0]
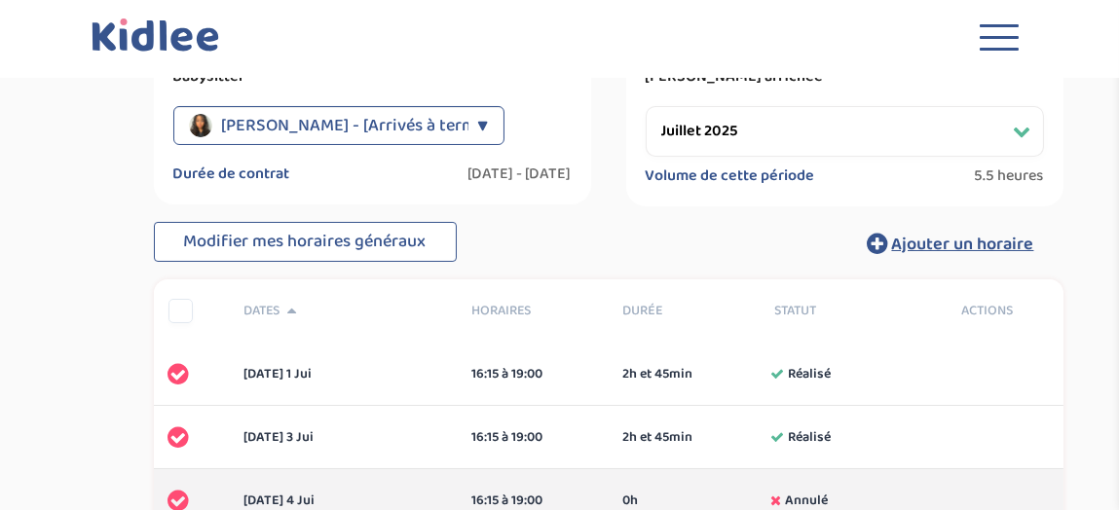
click at [368, 121] on span "[PERSON_NAME] - [Arrivés à terme]" at bounding box center [356, 125] width 269 height 39
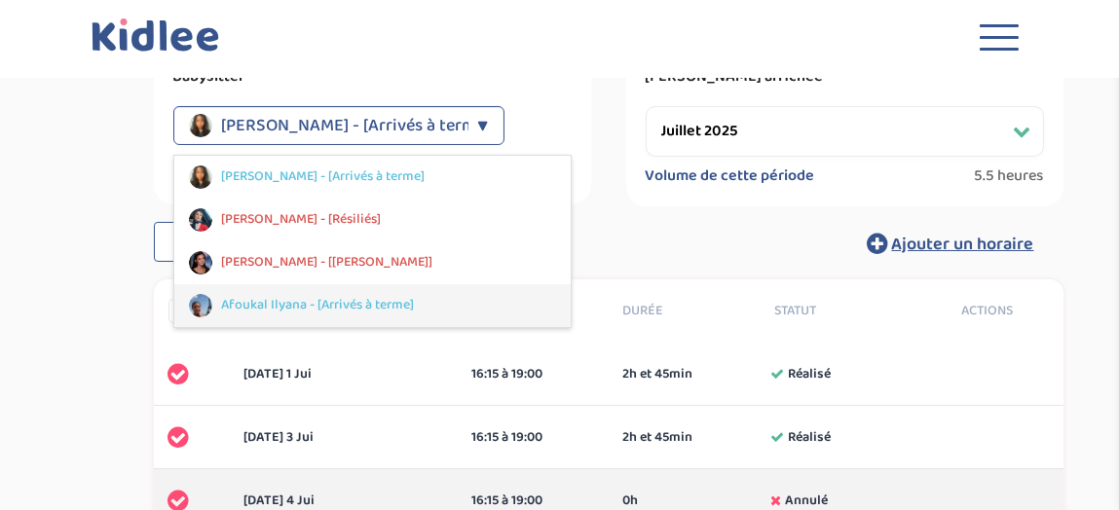
click at [324, 295] on span "Afoukal Ilyana - [Arrivés à terme]" at bounding box center [318, 305] width 193 height 20
select select "[DATE]"
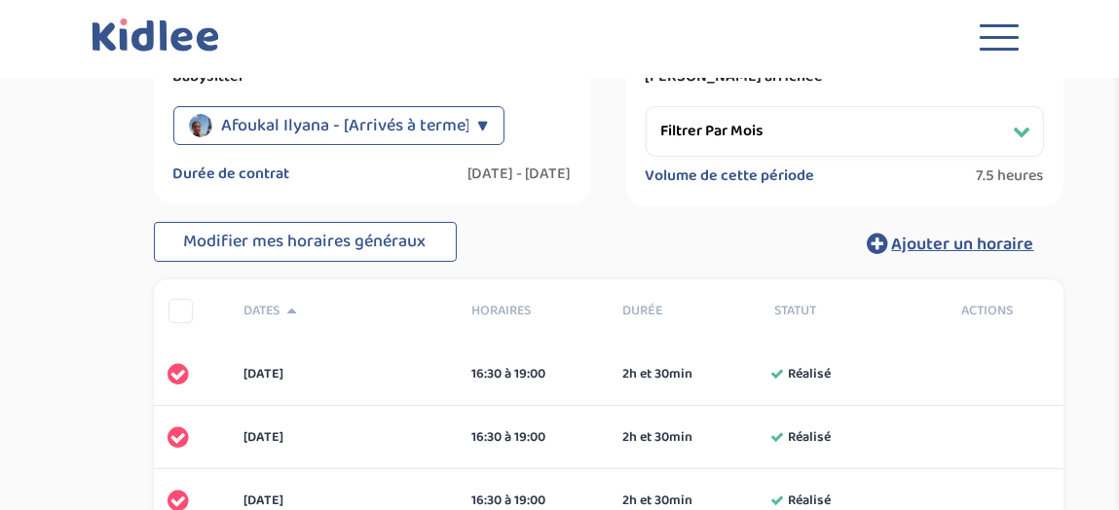
click at [479, 128] on div "▼" at bounding box center [483, 125] width 11 height 39
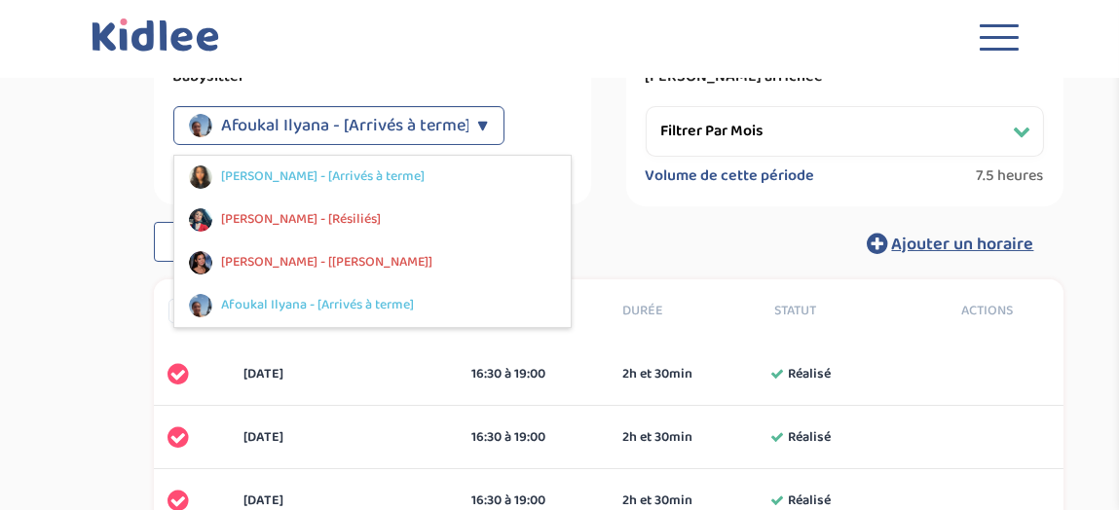
click at [576, 125] on div "Babysitter Afoukal Ilyana - [Arrivés à terme] ▼ [PERSON_NAME] - [Arrivés à term…" at bounding box center [372, 128] width 437 height 153
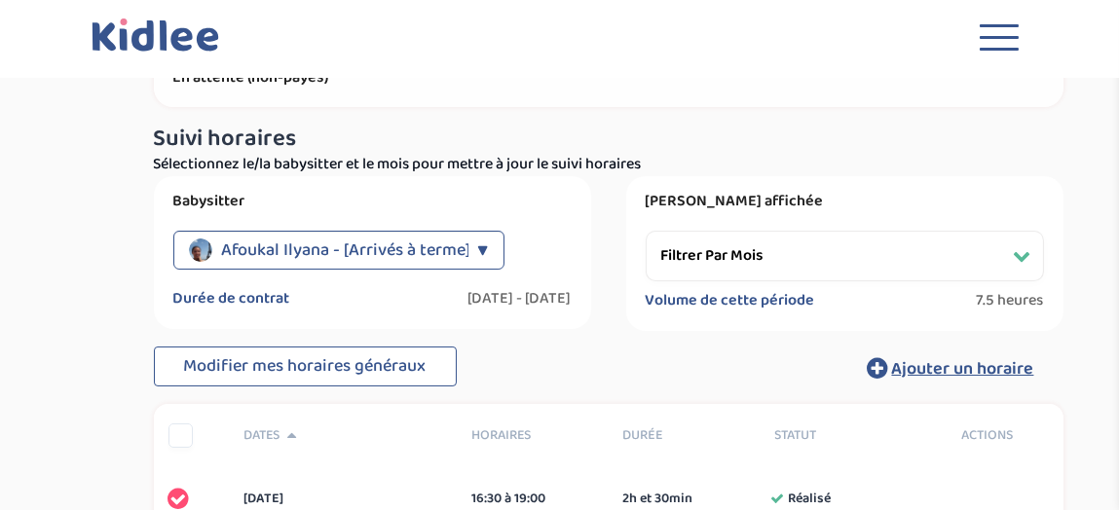
scroll to position [0, 0]
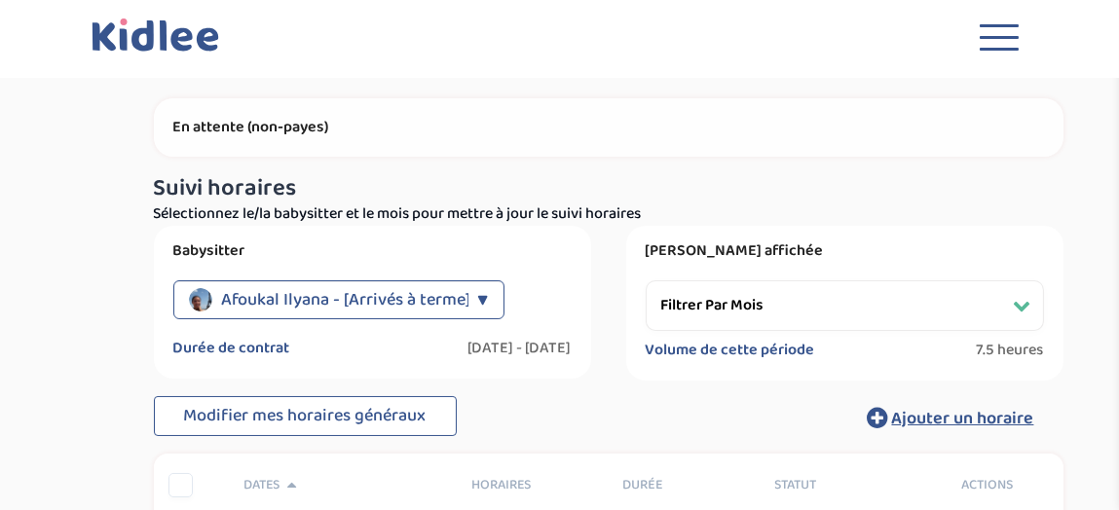
click at [994, 29] on button "Toggle navigation" at bounding box center [999, 42] width 58 height 53
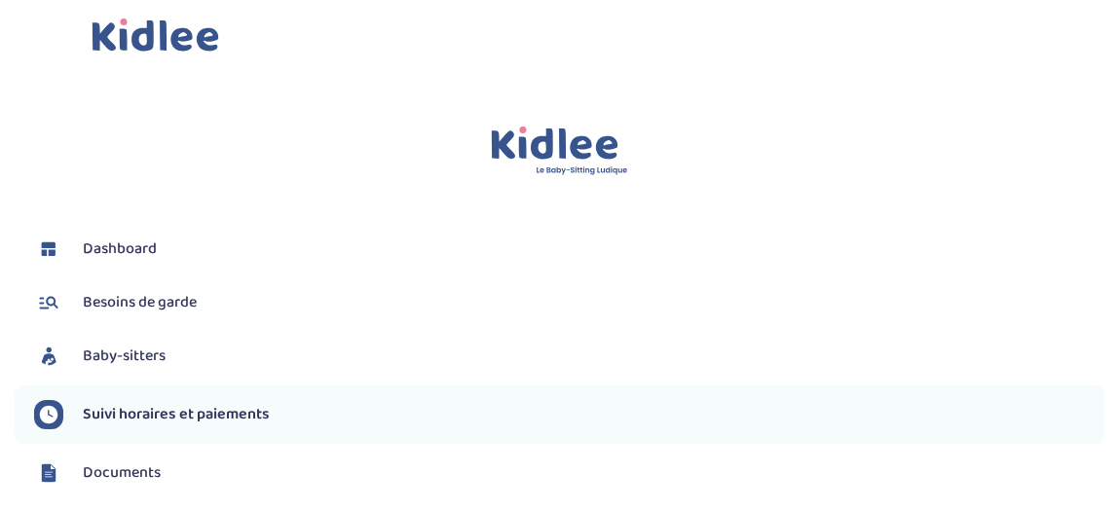
click at [107, 251] on span "Dashboard" at bounding box center [120, 249] width 74 height 23
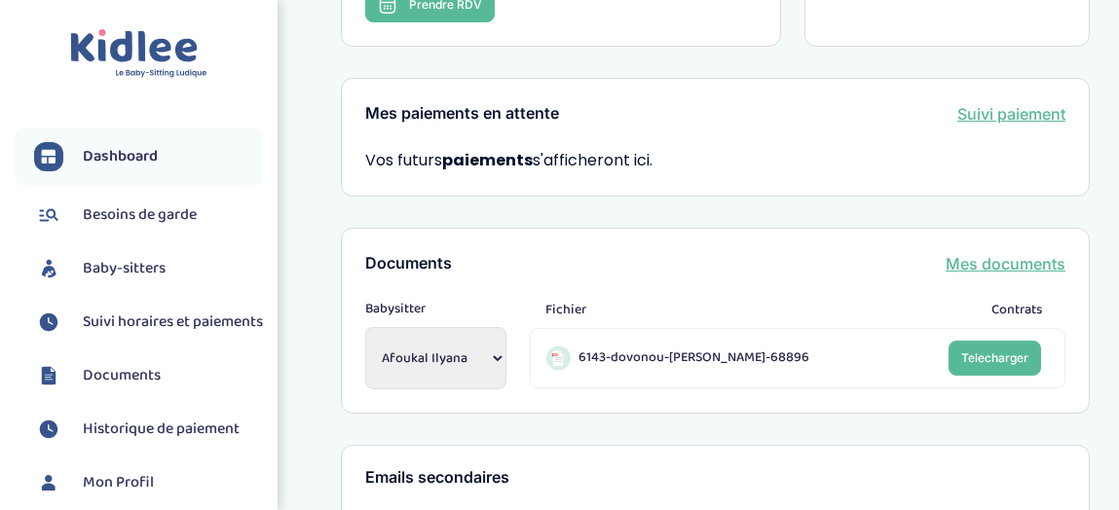
scroll to position [612, 0]
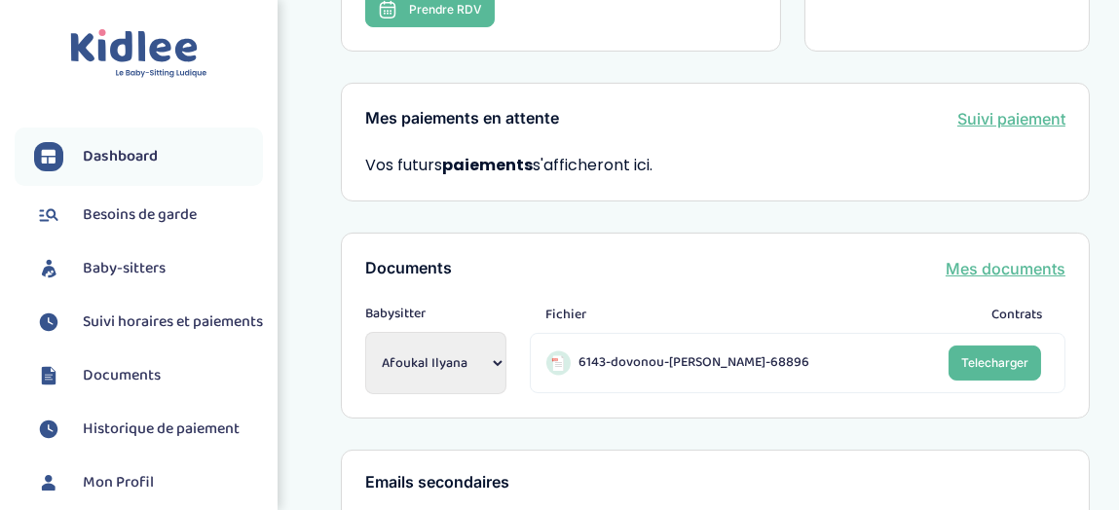
click at [502, 332] on select "Afoukal Ilyana Abderrahime Lina Boulefred Marwa Oualia Hajar" at bounding box center [435, 363] width 141 height 62
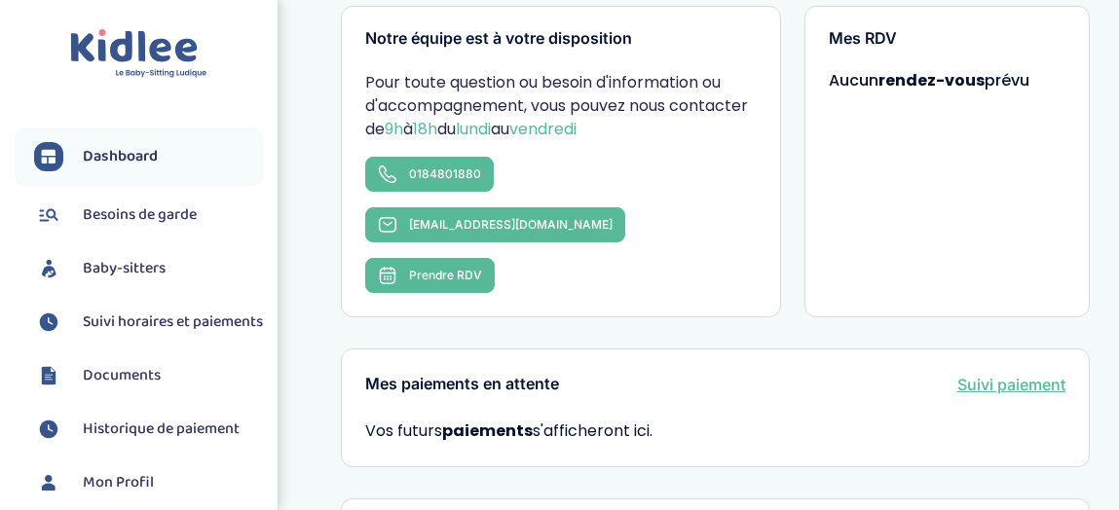
scroll to position [349, 0]
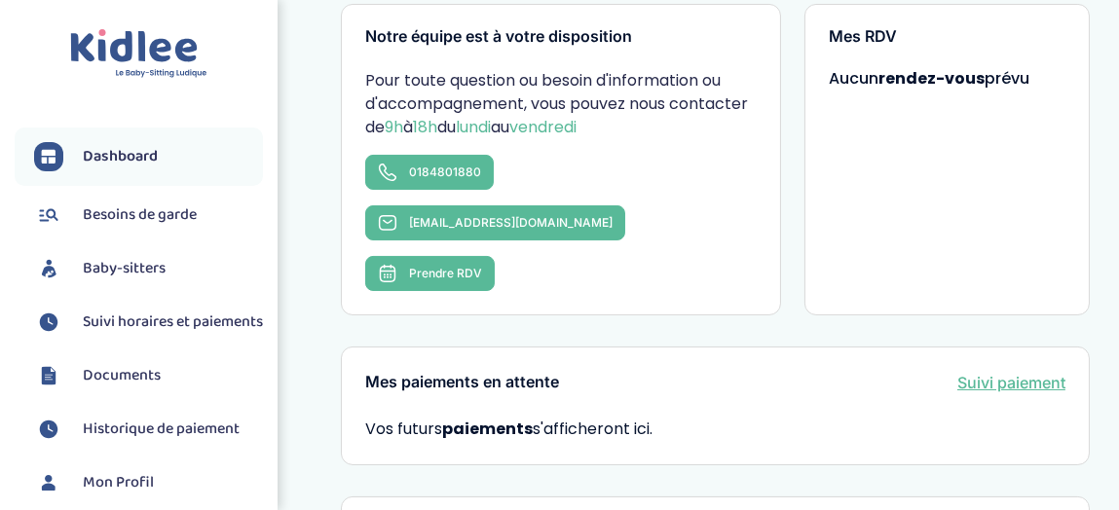
click at [1033, 371] on link "Suivi paiement" at bounding box center [1011, 382] width 108 height 23
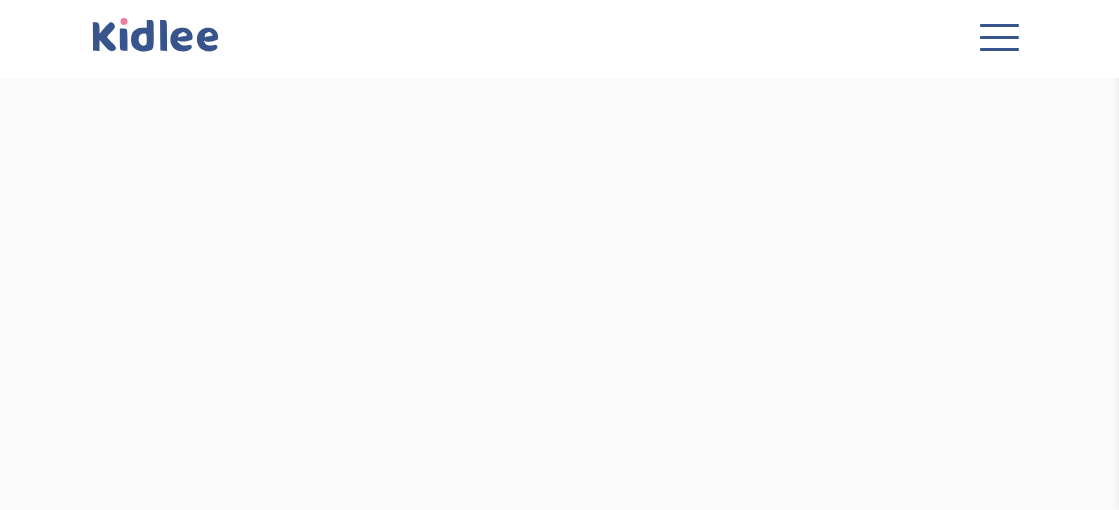
select select "[DATE]"
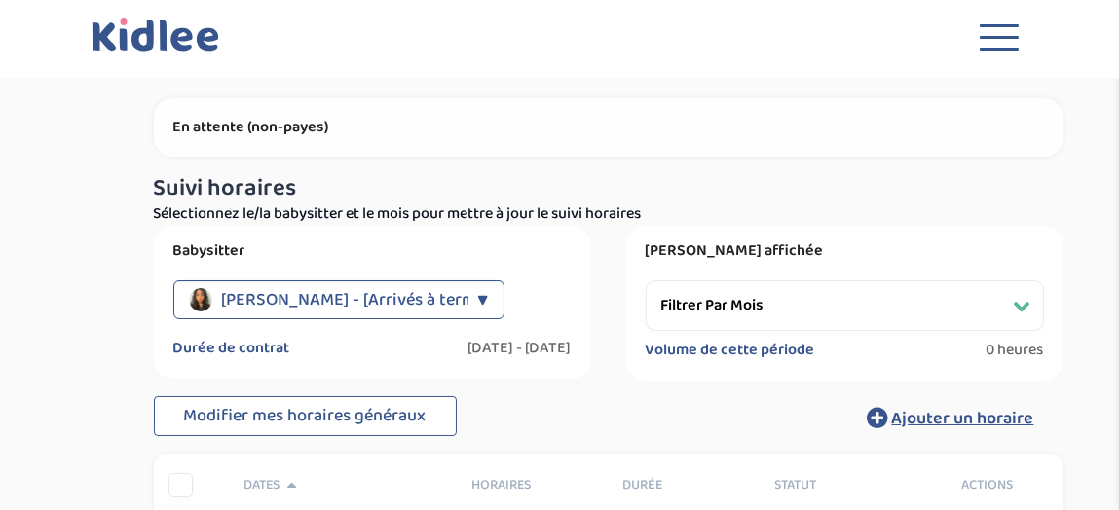
click at [478, 294] on div "▼" at bounding box center [483, 299] width 11 height 39
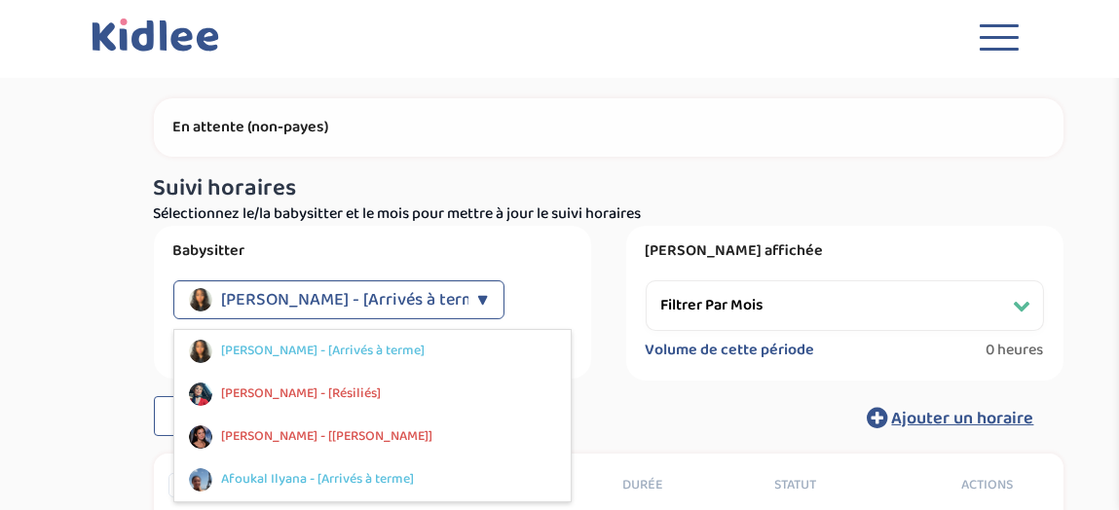
click at [871, 187] on h3 "Suivi horaires" at bounding box center [608, 188] width 909 height 25
